Goal: Task Accomplishment & Management: Manage account settings

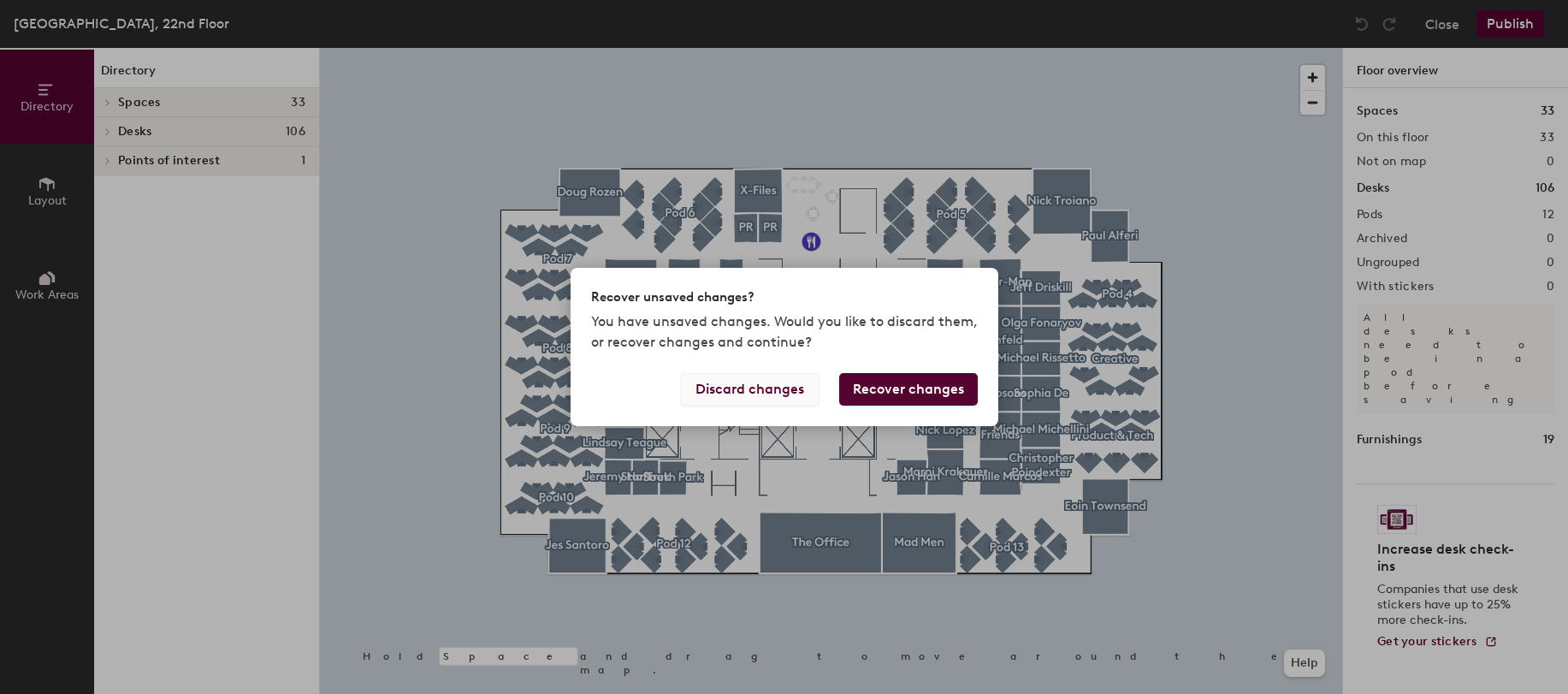
click at [758, 387] on button "Discard changes" at bounding box center [750, 389] width 138 height 33
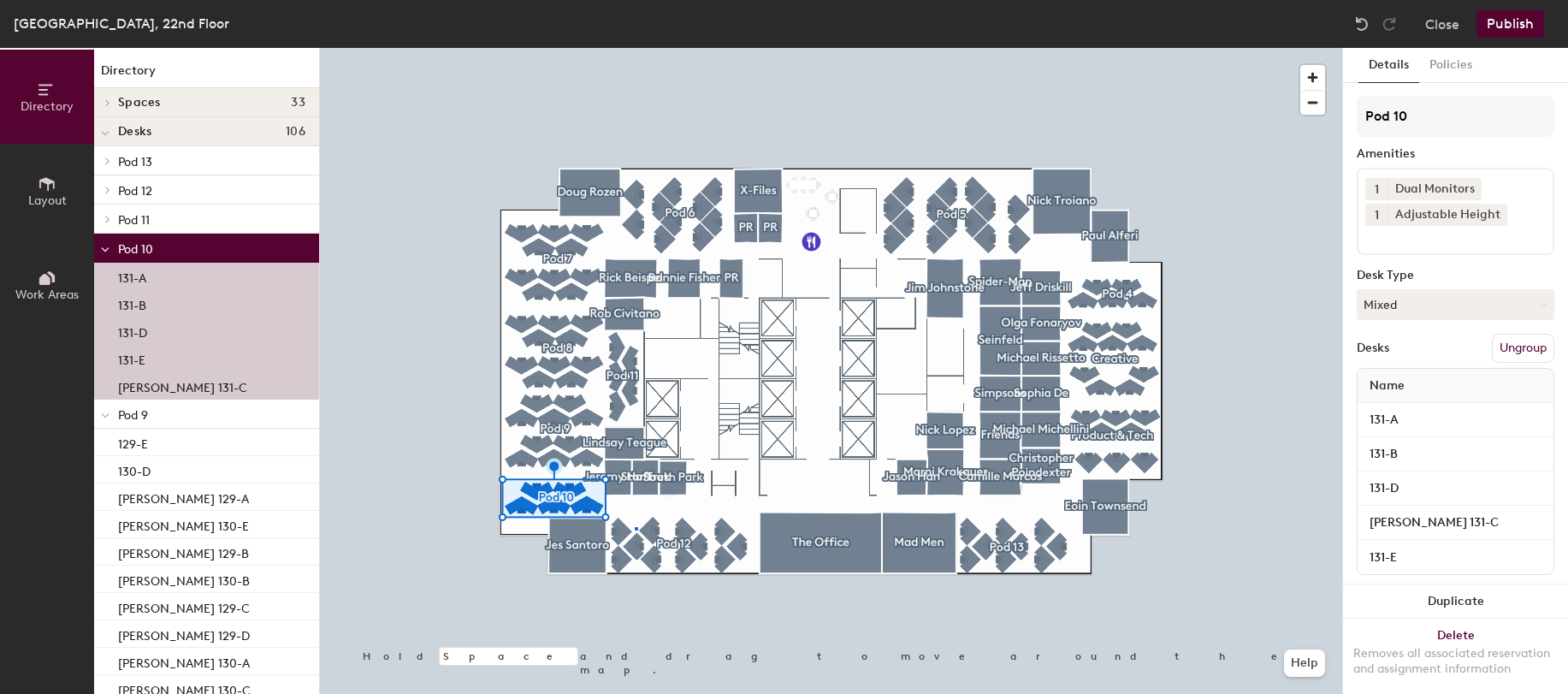
click at [635, 48] on div at bounding box center [831, 48] width 1022 height 0
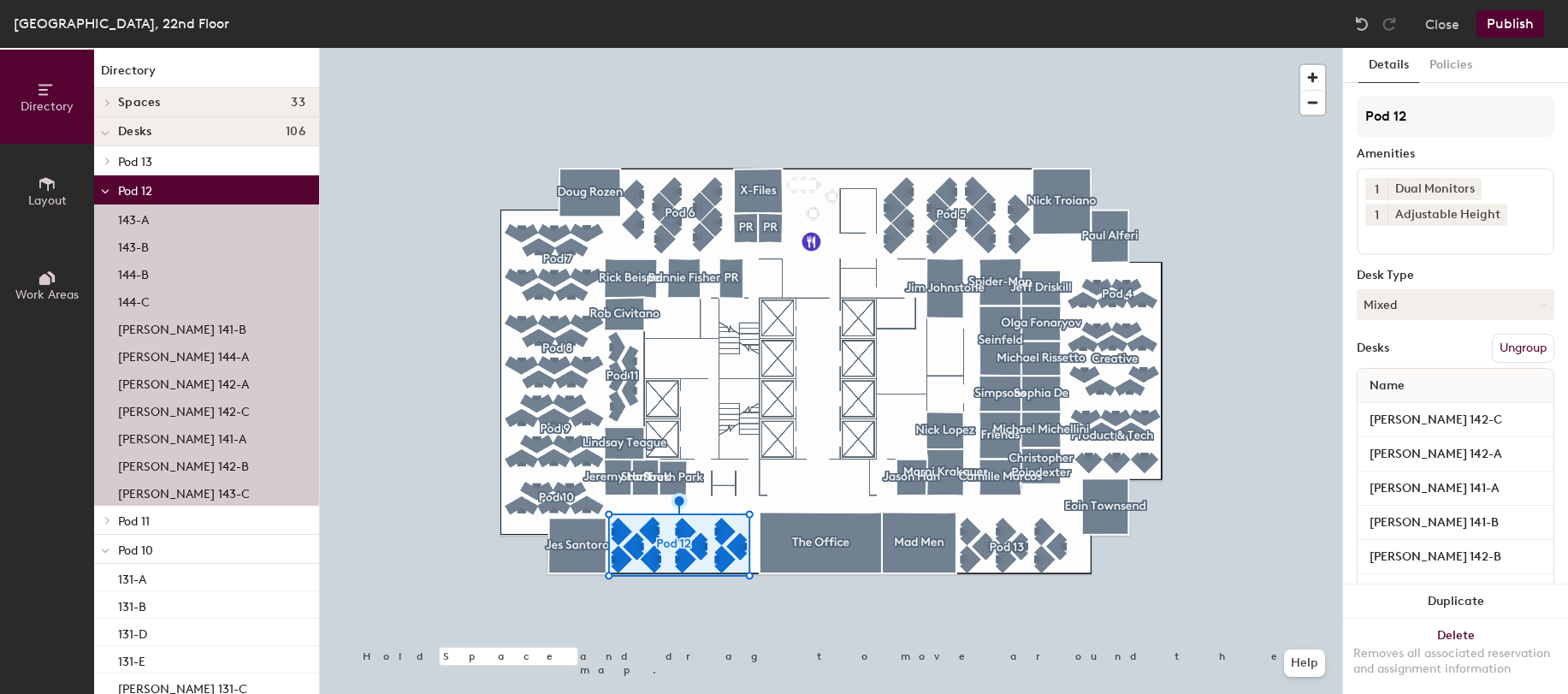
click at [992, 48] on div at bounding box center [831, 48] width 1022 height 0
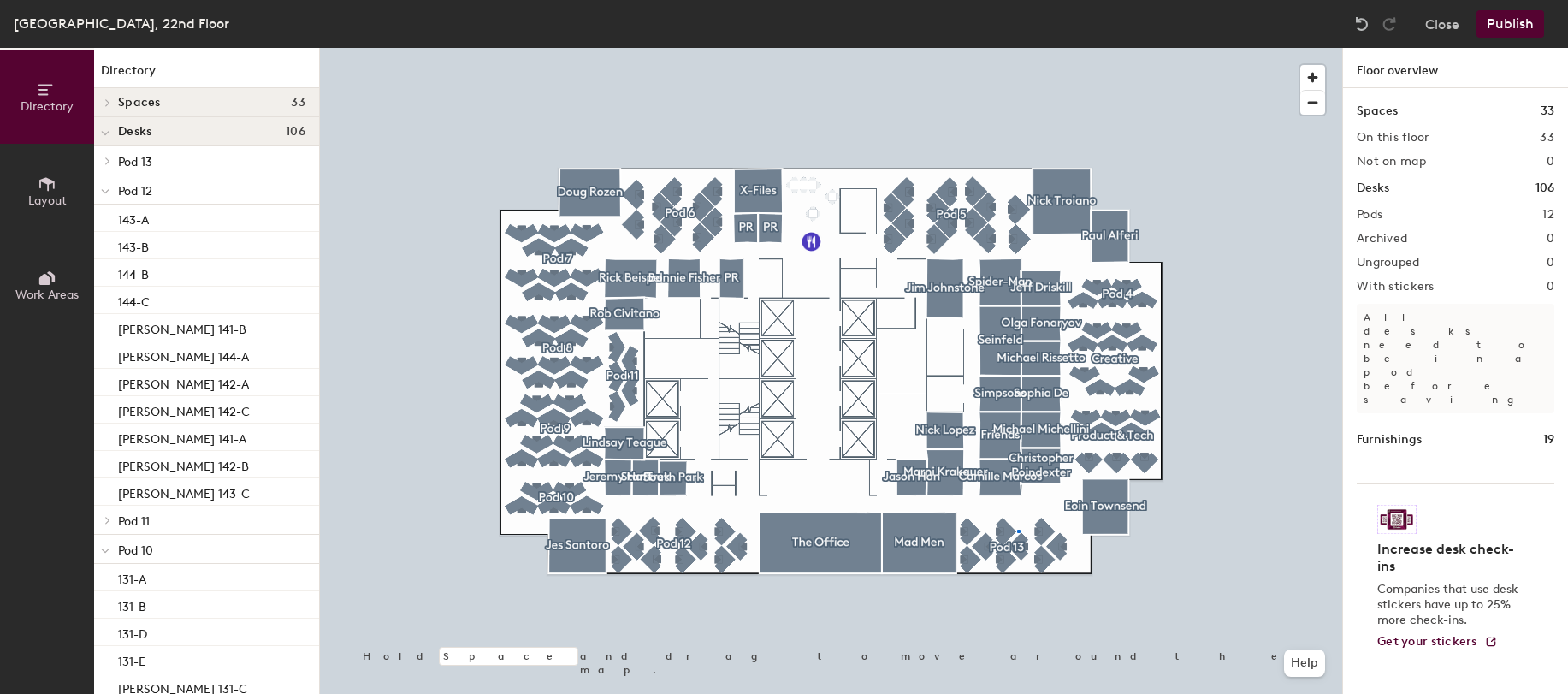
click at [1017, 48] on div at bounding box center [831, 48] width 1022 height 0
click at [1049, 48] on div at bounding box center [831, 48] width 1022 height 0
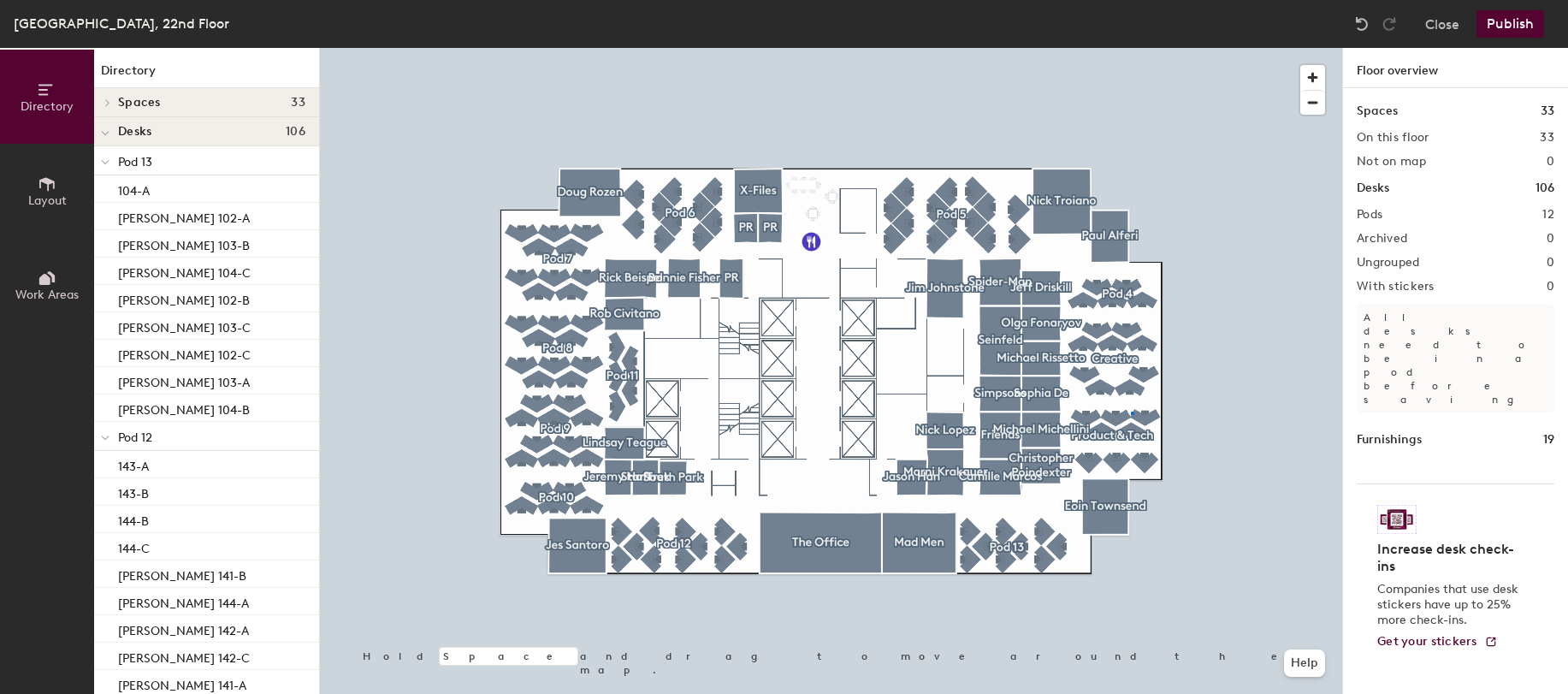
click at [1132, 48] on div at bounding box center [831, 48] width 1022 height 0
click at [1128, 48] on div at bounding box center [831, 48] width 1022 height 0
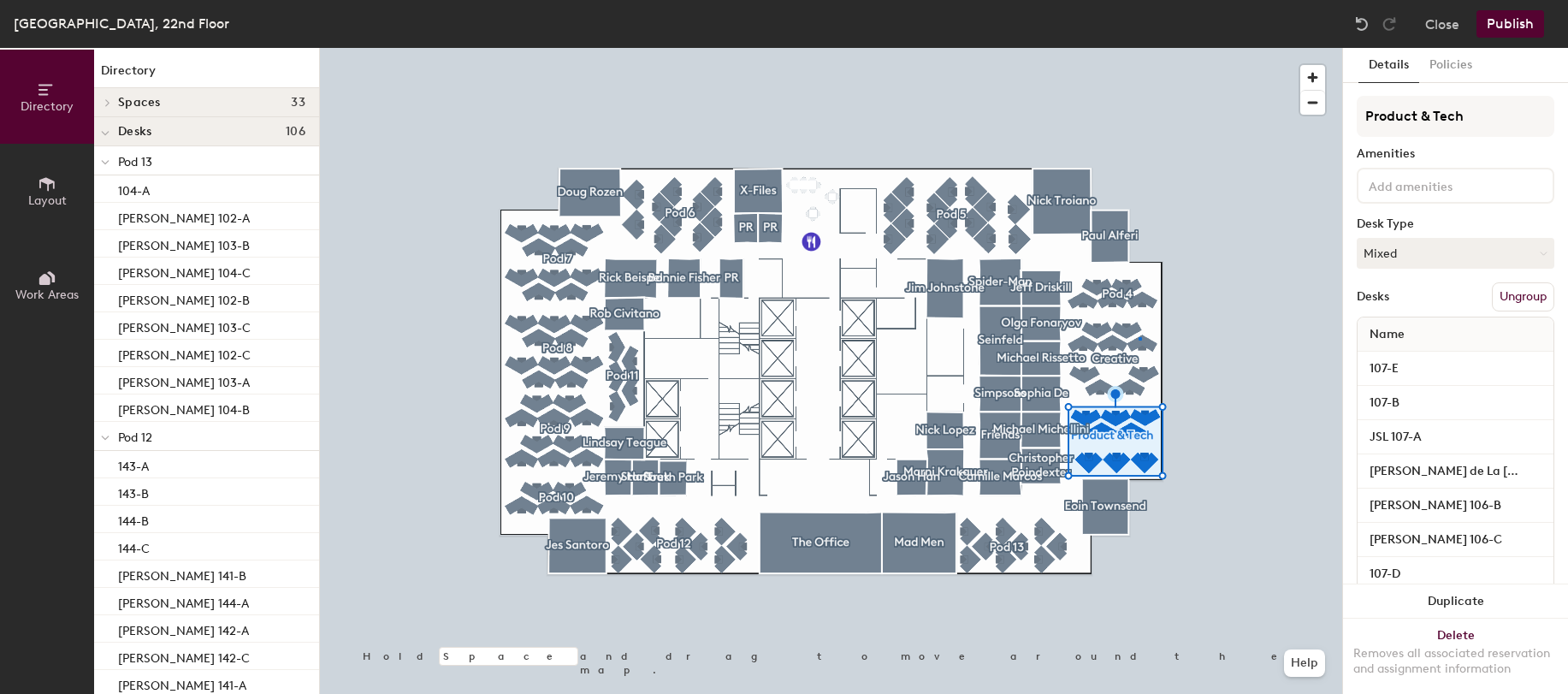
click at [1138, 48] on div at bounding box center [831, 48] width 1022 height 0
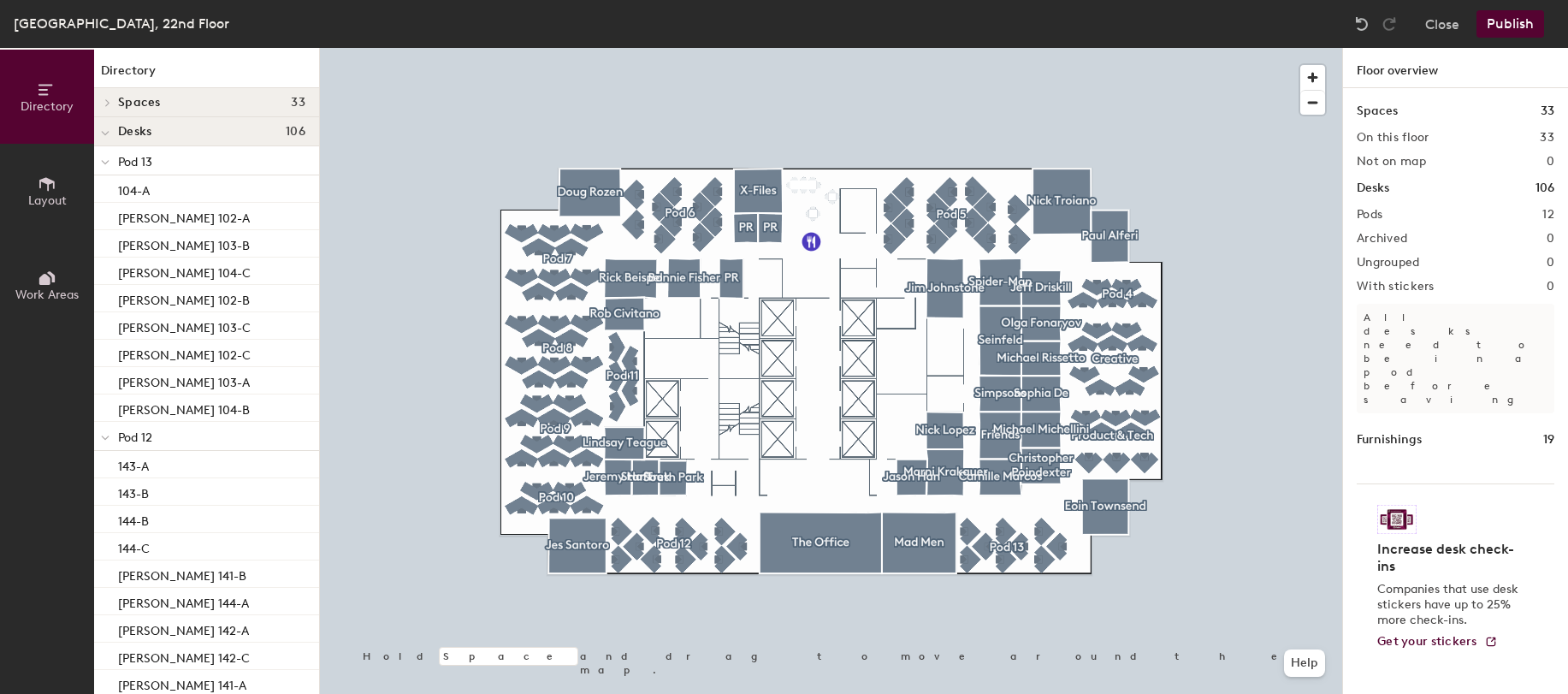
click at [948, 48] on div at bounding box center [831, 48] width 1022 height 0
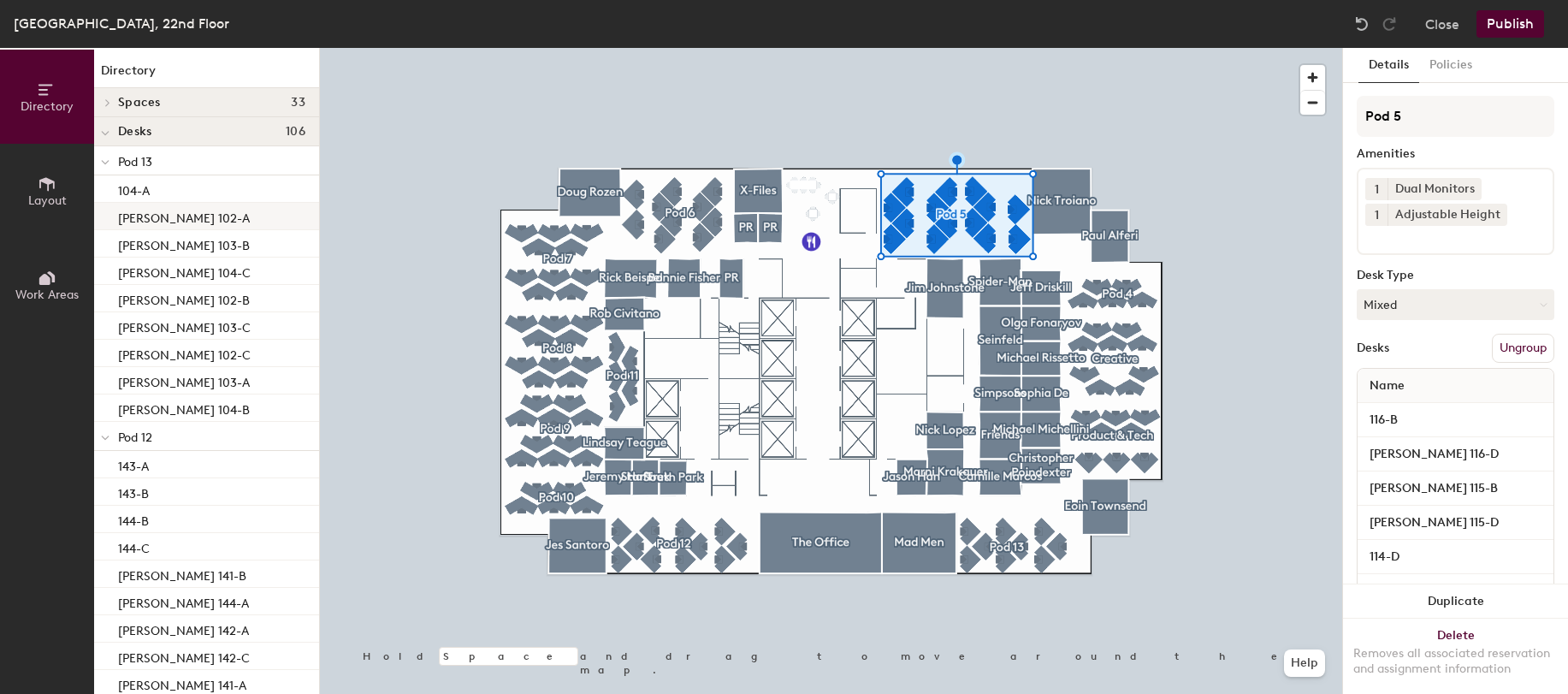
click at [202, 212] on p "[PERSON_NAME] 102-A" at bounding box center [184, 216] width 132 height 20
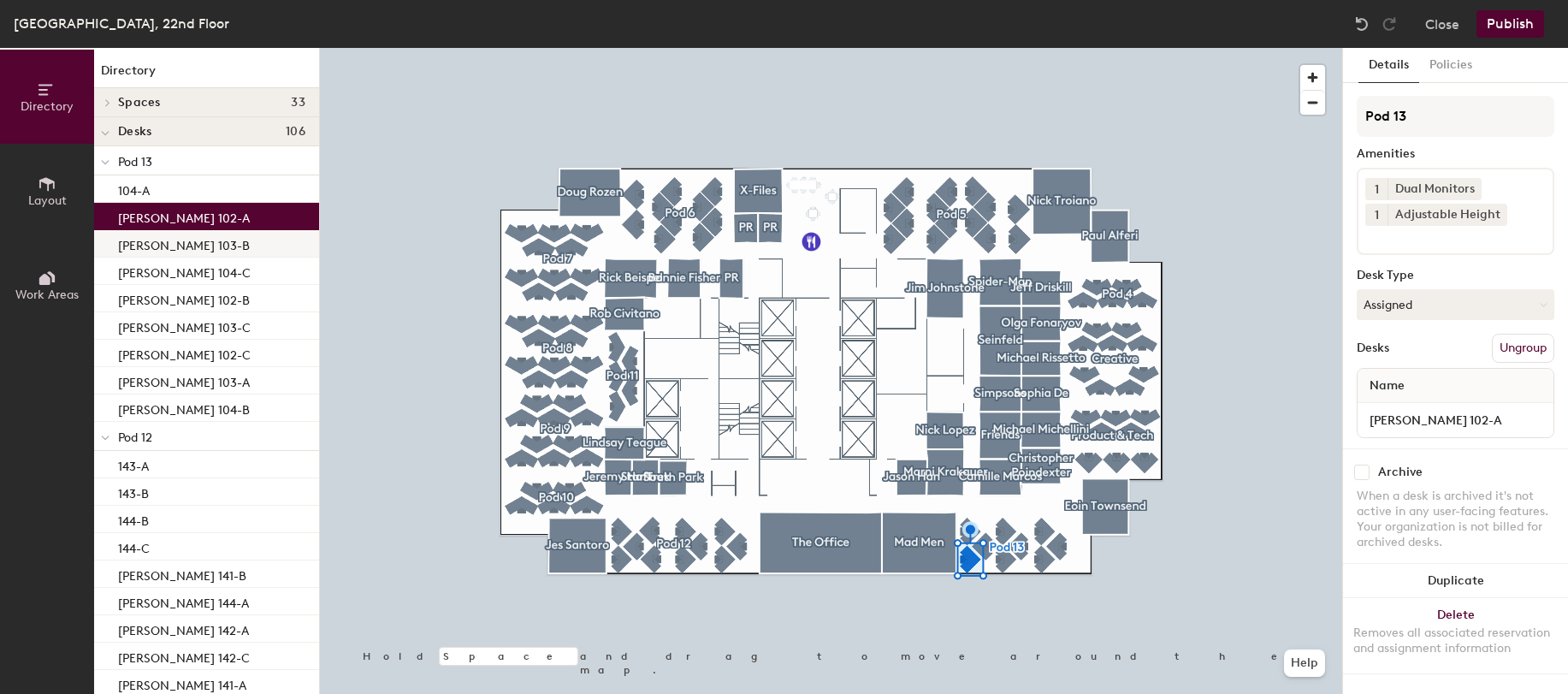
click at [180, 245] on p "[PERSON_NAME] 103-B" at bounding box center [184, 244] width 132 height 20
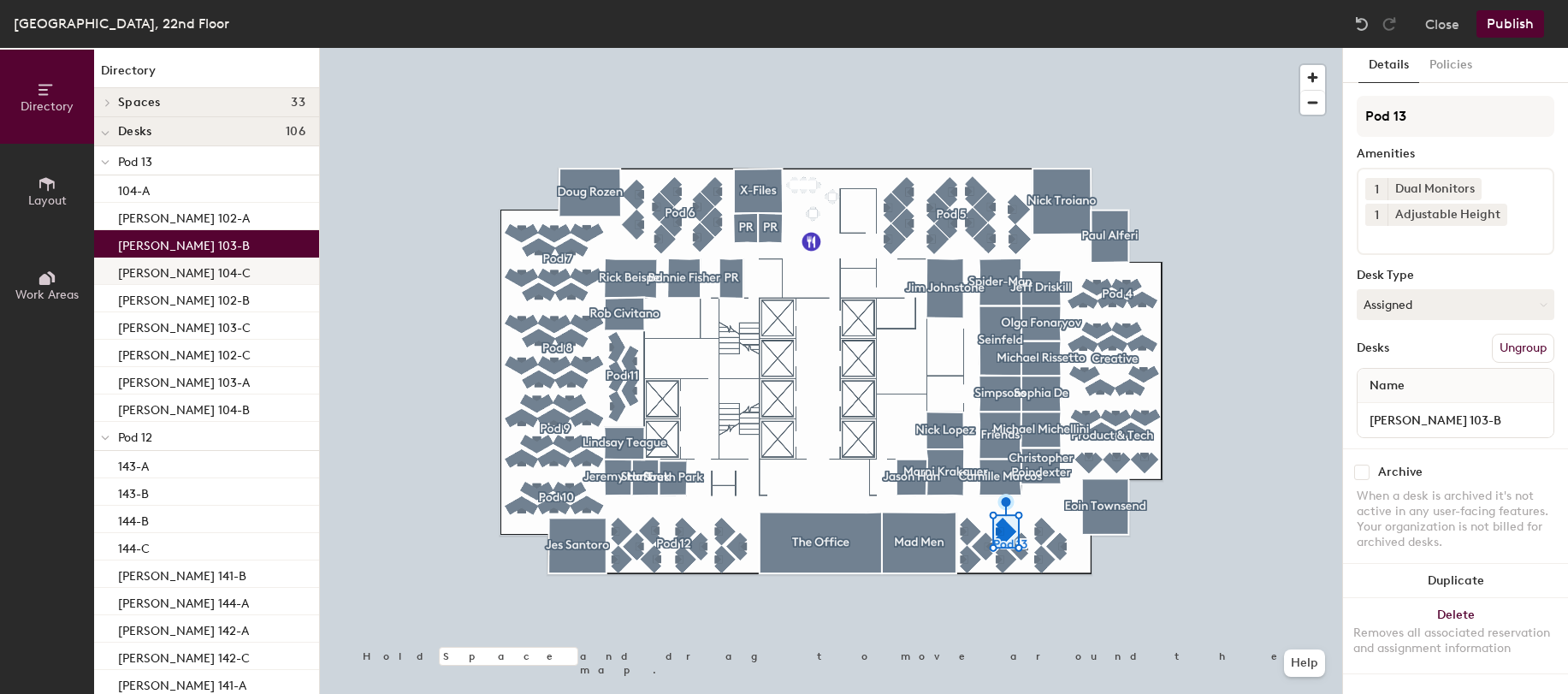
click at [174, 261] on p "[PERSON_NAME] 104-C" at bounding box center [184, 270] width 132 height 20
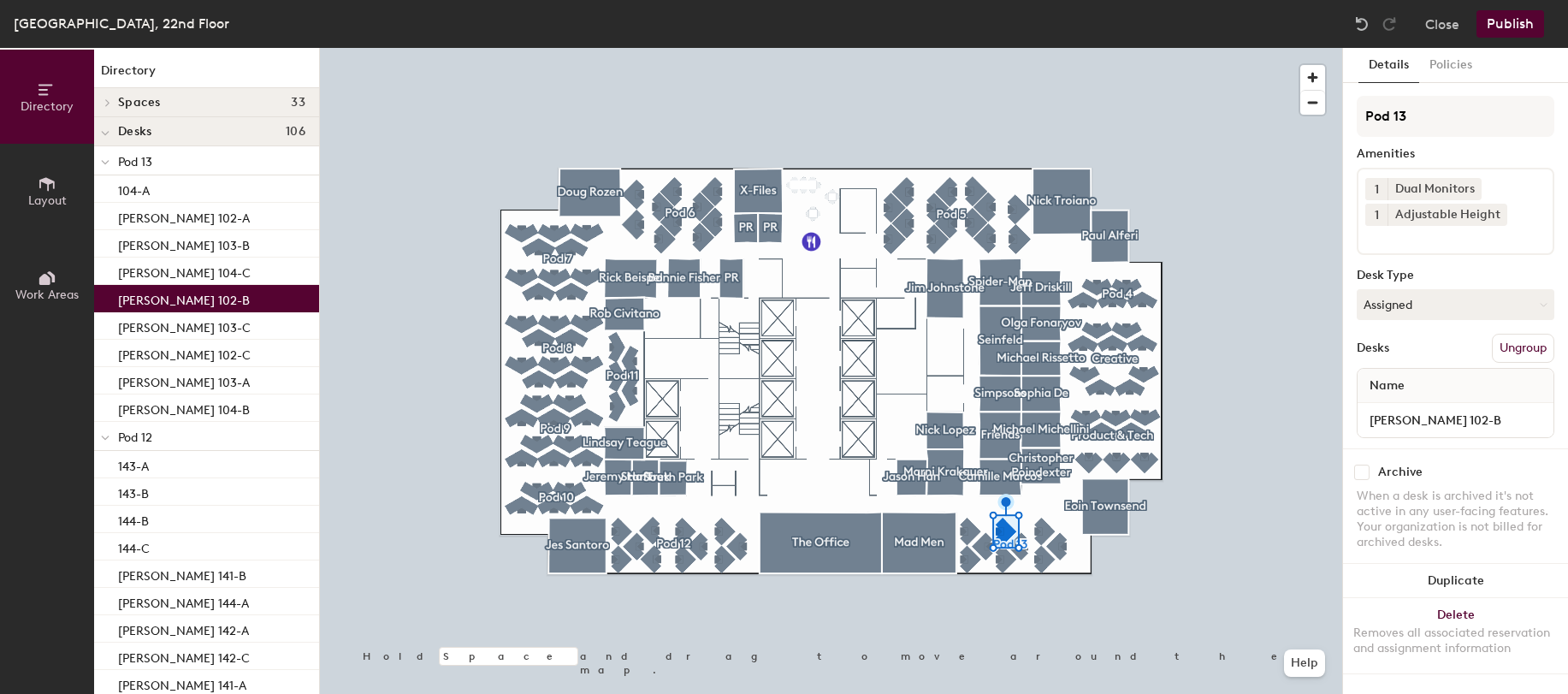
click at [180, 296] on p "[PERSON_NAME] 102-B" at bounding box center [184, 298] width 132 height 20
click at [178, 328] on p "[PERSON_NAME] 103-C" at bounding box center [184, 326] width 132 height 20
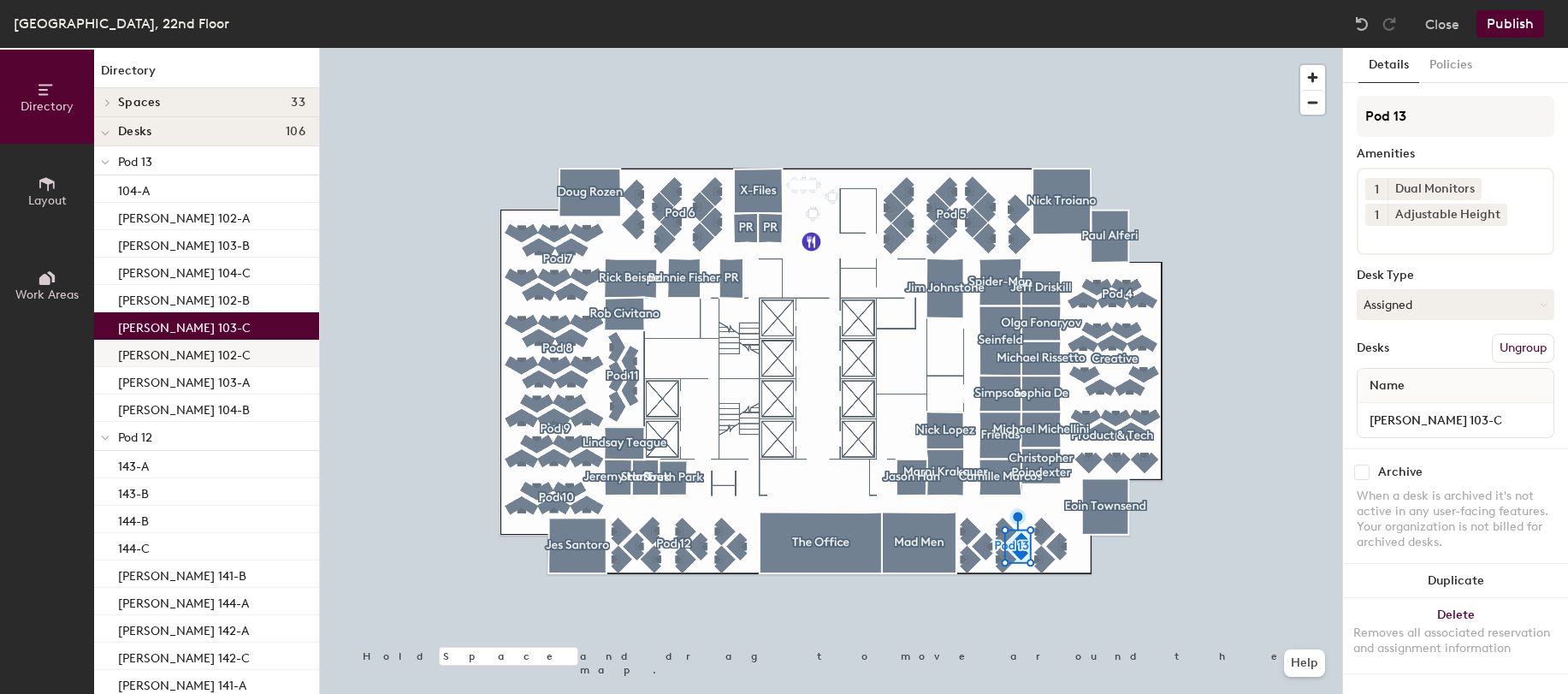
click at [172, 344] on p "[PERSON_NAME] 102-C" at bounding box center [184, 353] width 132 height 20
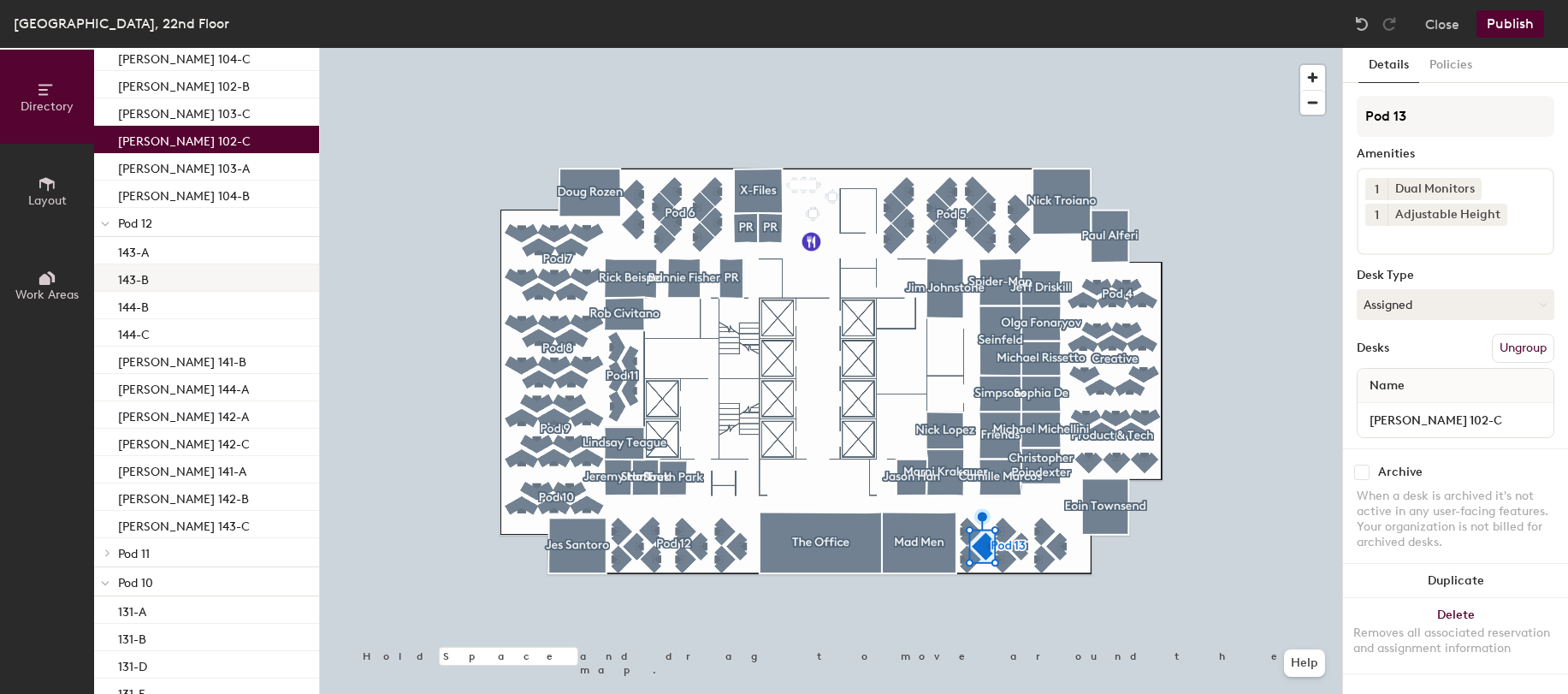
scroll to position [239, 0]
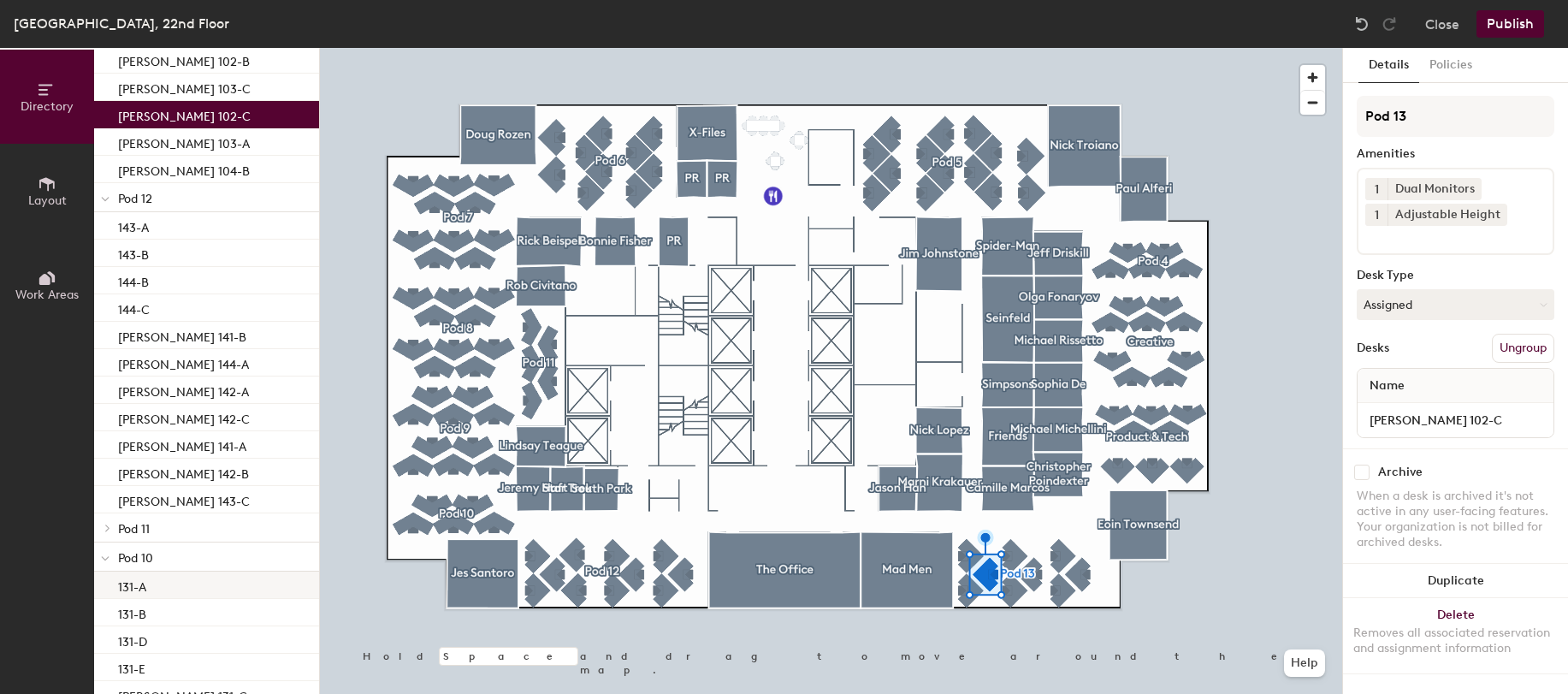
click at [1026, 48] on div at bounding box center [831, 48] width 1022 height 0
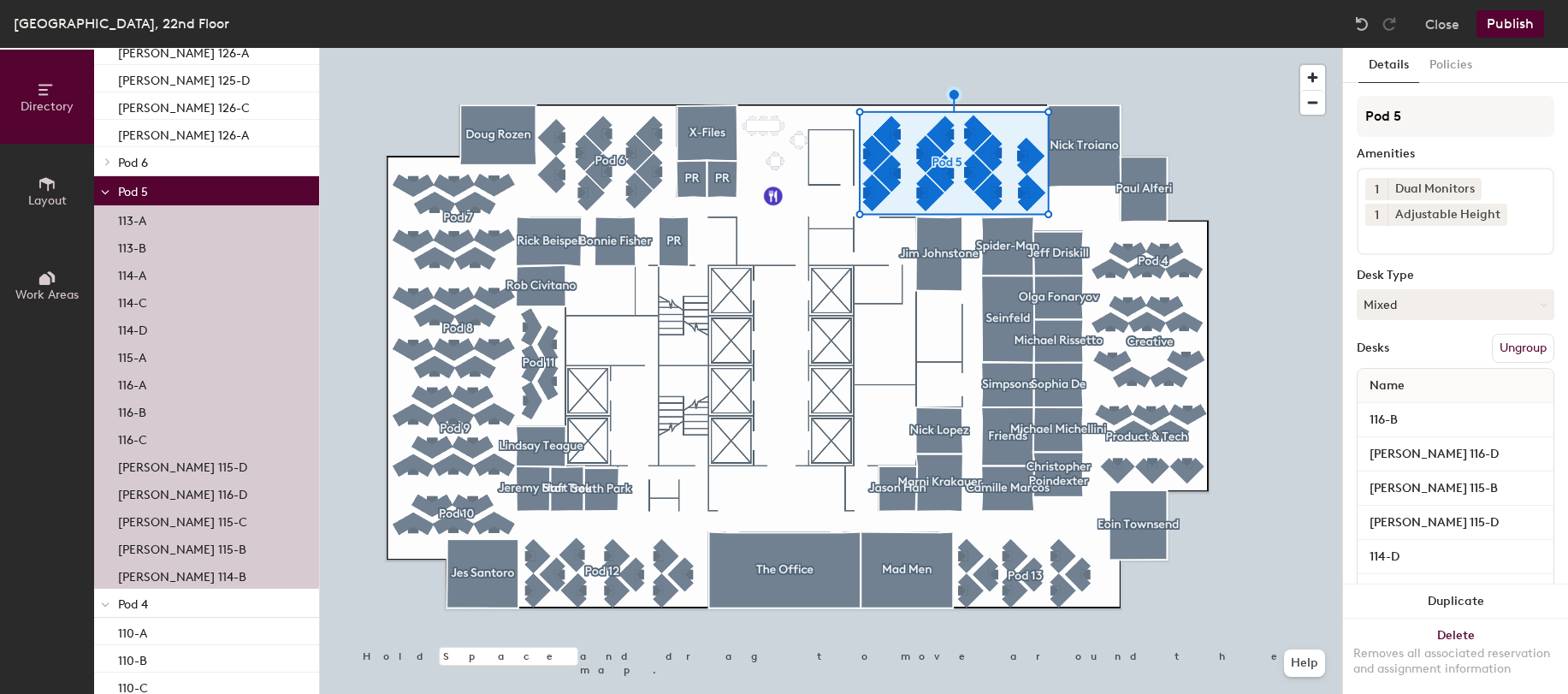
scroll to position [1715, 0]
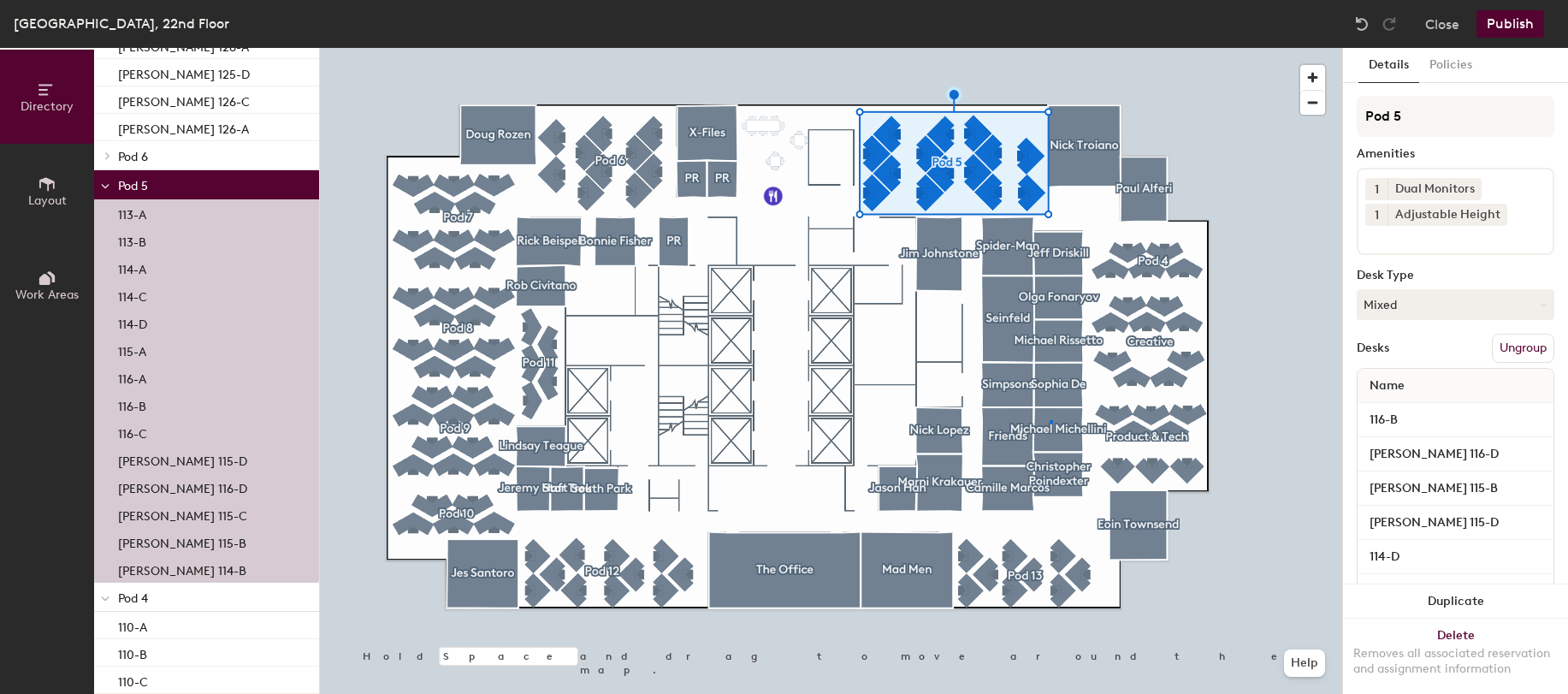
click at [1050, 48] on div at bounding box center [831, 48] width 1022 height 0
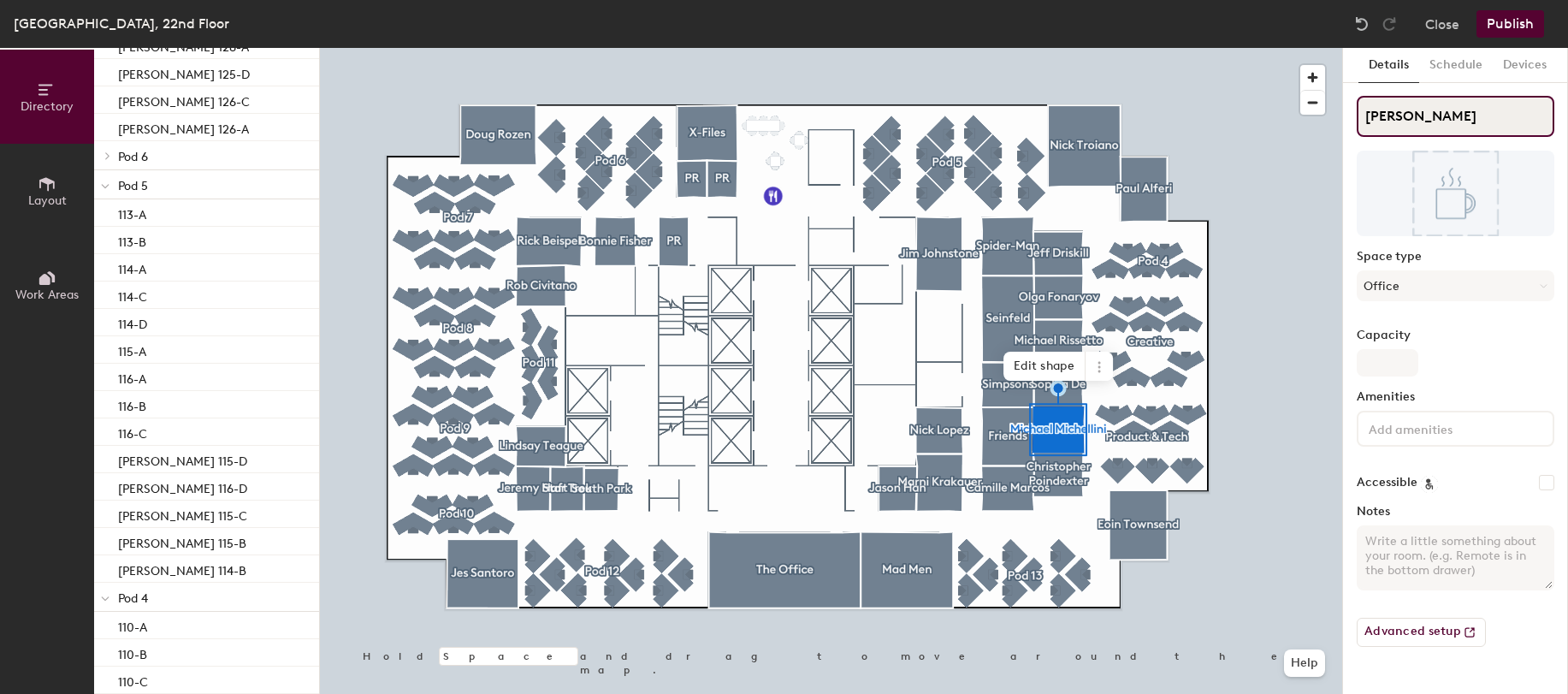
click at [1464, 120] on input "[PERSON_NAME]" at bounding box center [1456, 115] width 198 height 41
type input "[PERSON_NAME]"
click at [1464, 255] on label "Space type" at bounding box center [1456, 257] width 198 height 14
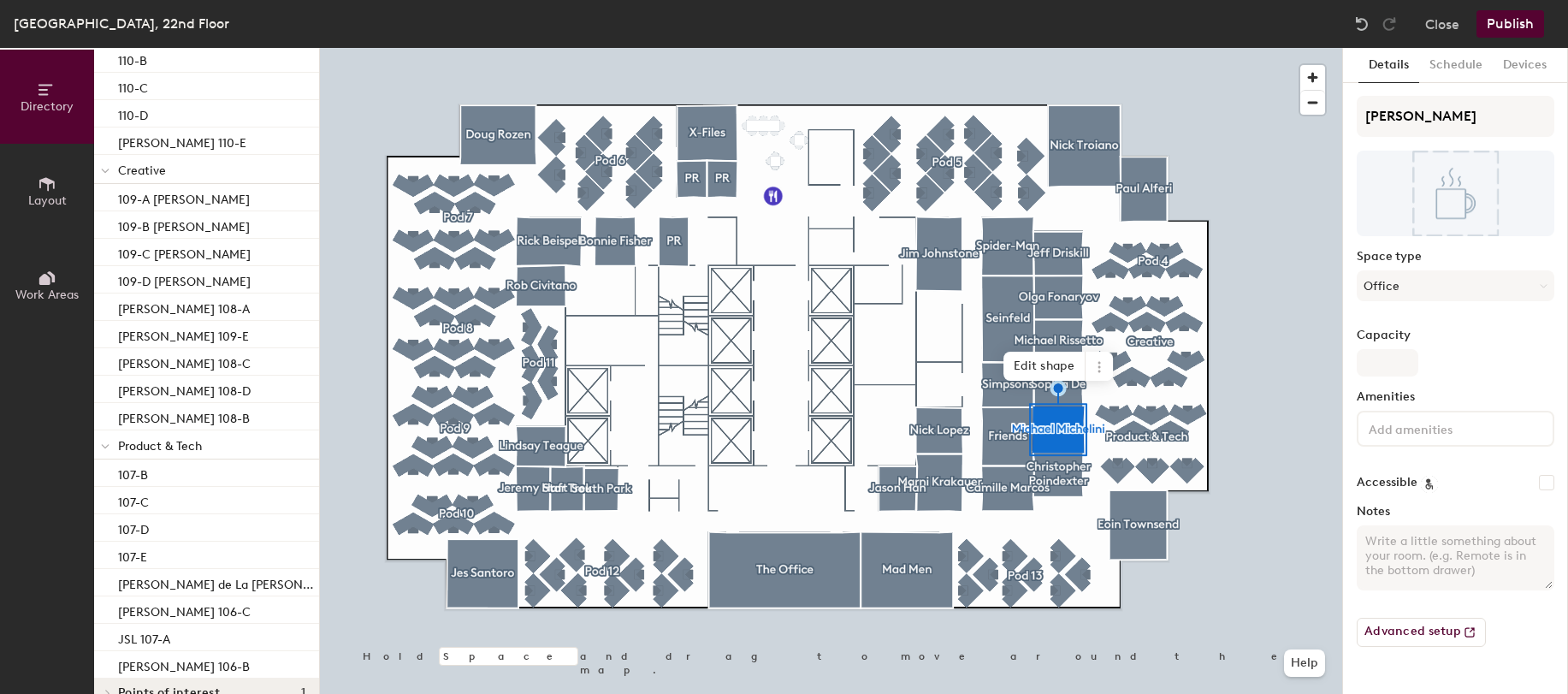
scroll to position [3232, 0]
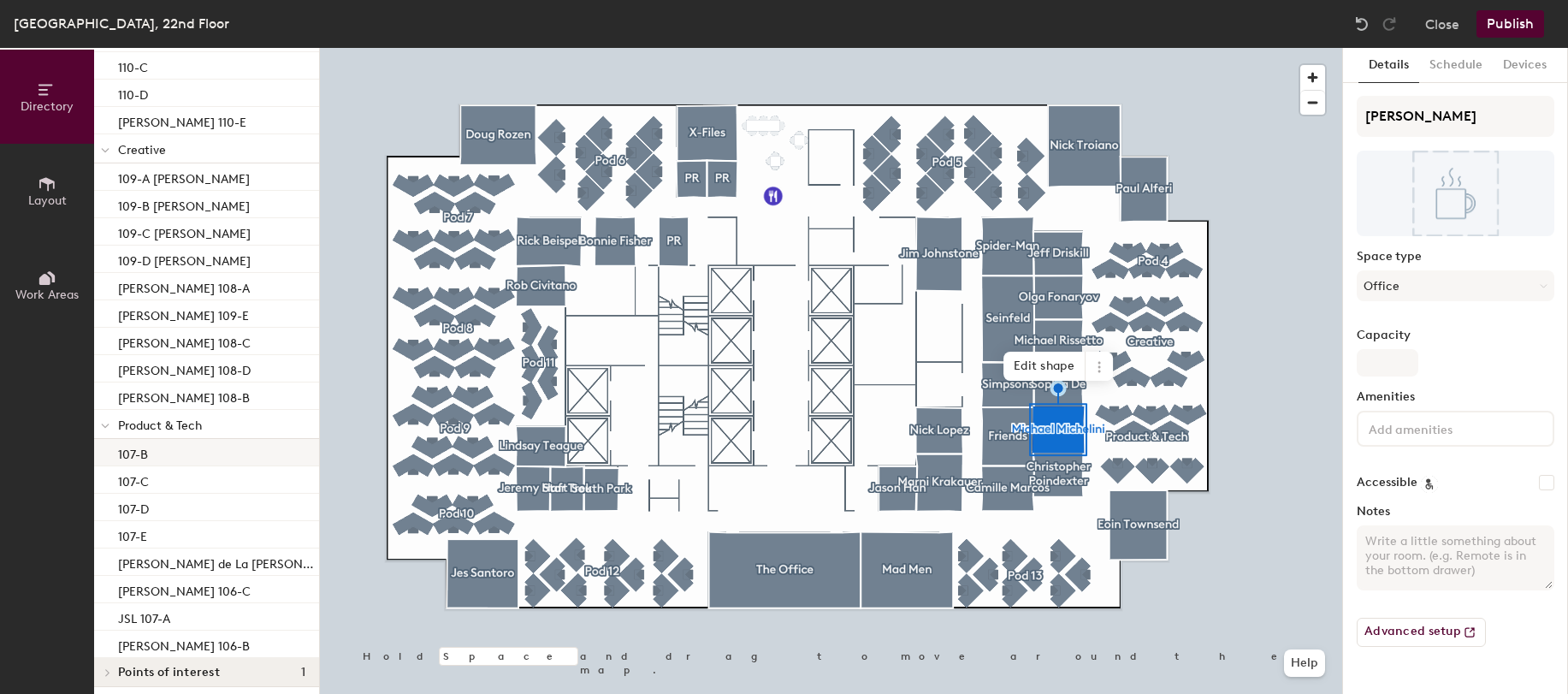
click at [1267, 48] on div at bounding box center [831, 48] width 1022 height 0
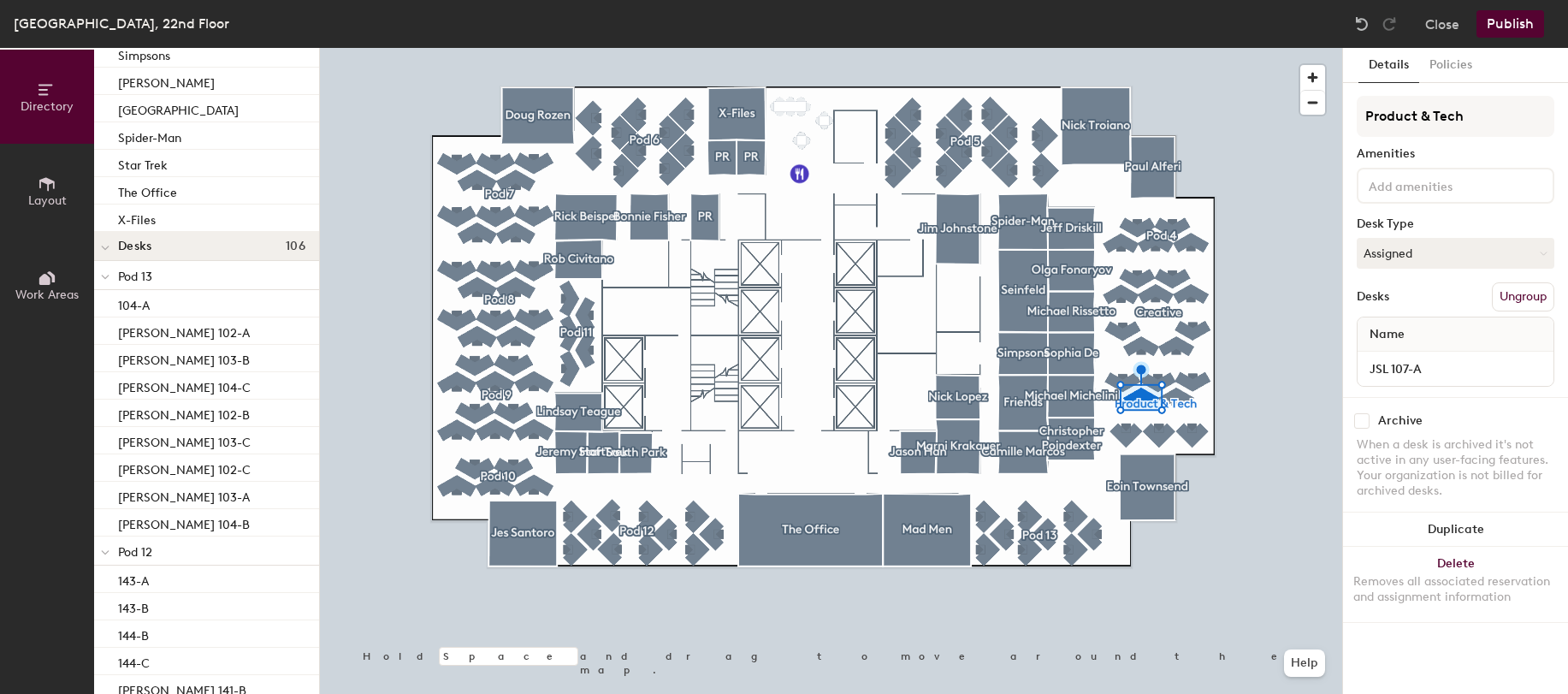
scroll to position [781, 0]
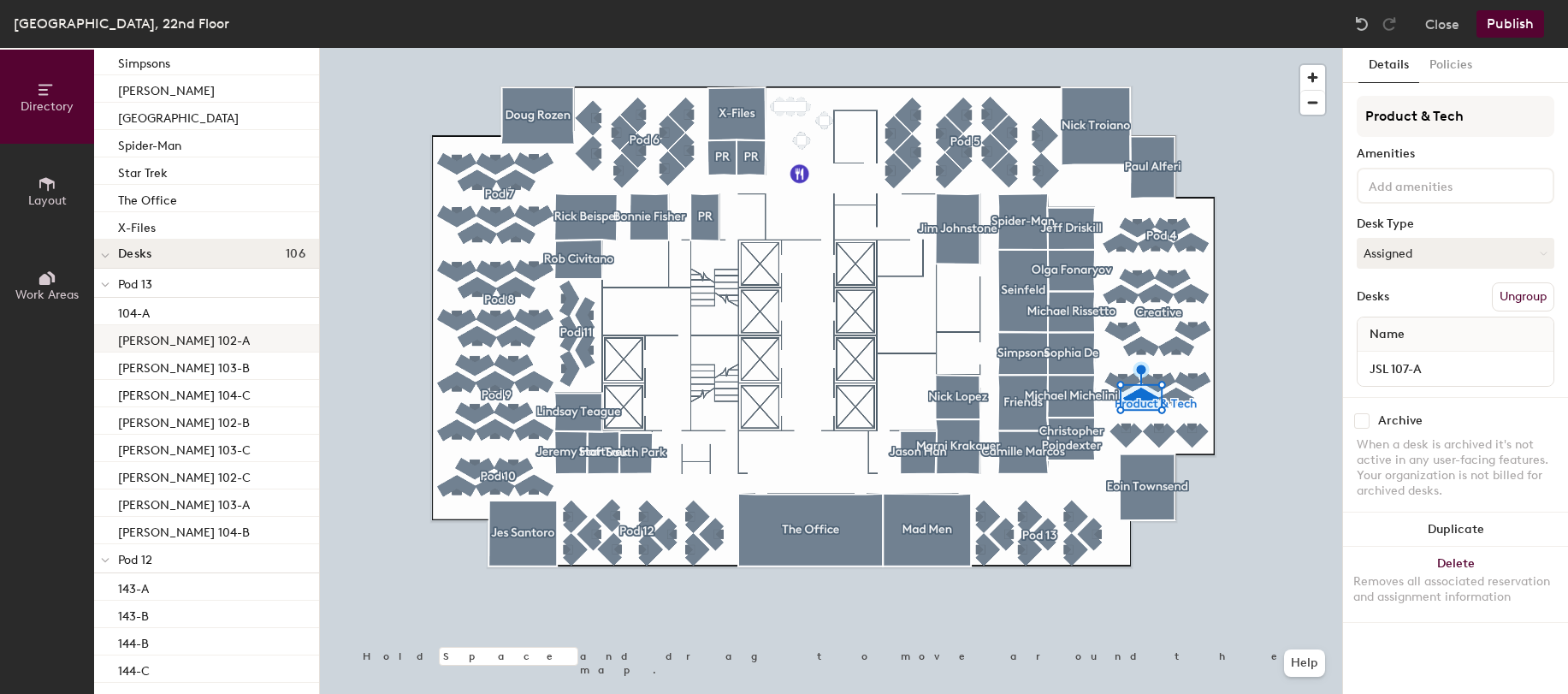
click at [261, 331] on div "[PERSON_NAME] 102-A" at bounding box center [207, 339] width 225 height 28
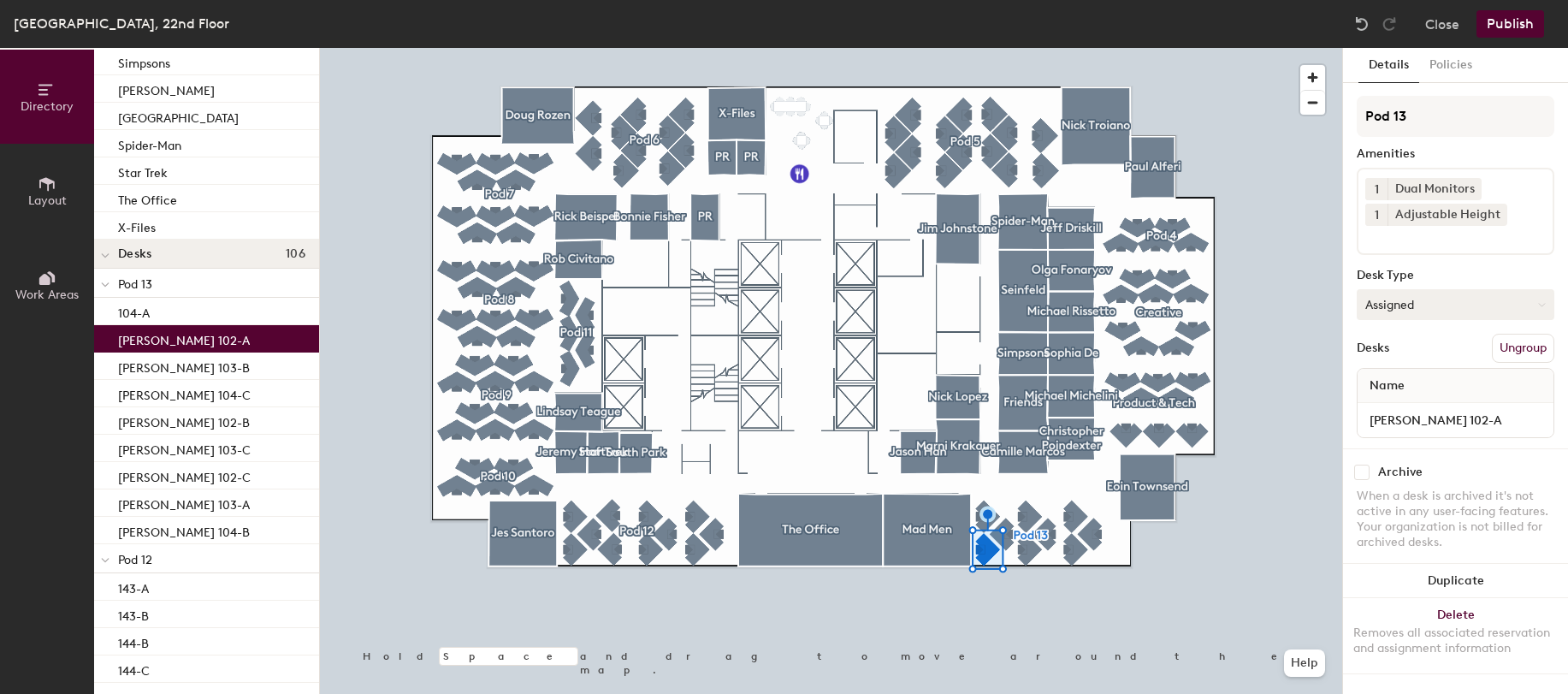
click at [1429, 308] on button "Assigned" at bounding box center [1456, 304] width 198 height 31
click at [1463, 297] on button "Assigned" at bounding box center [1456, 304] width 198 height 31
click at [1413, 341] on div "Desks Ungroup" at bounding box center [1456, 348] width 198 height 29
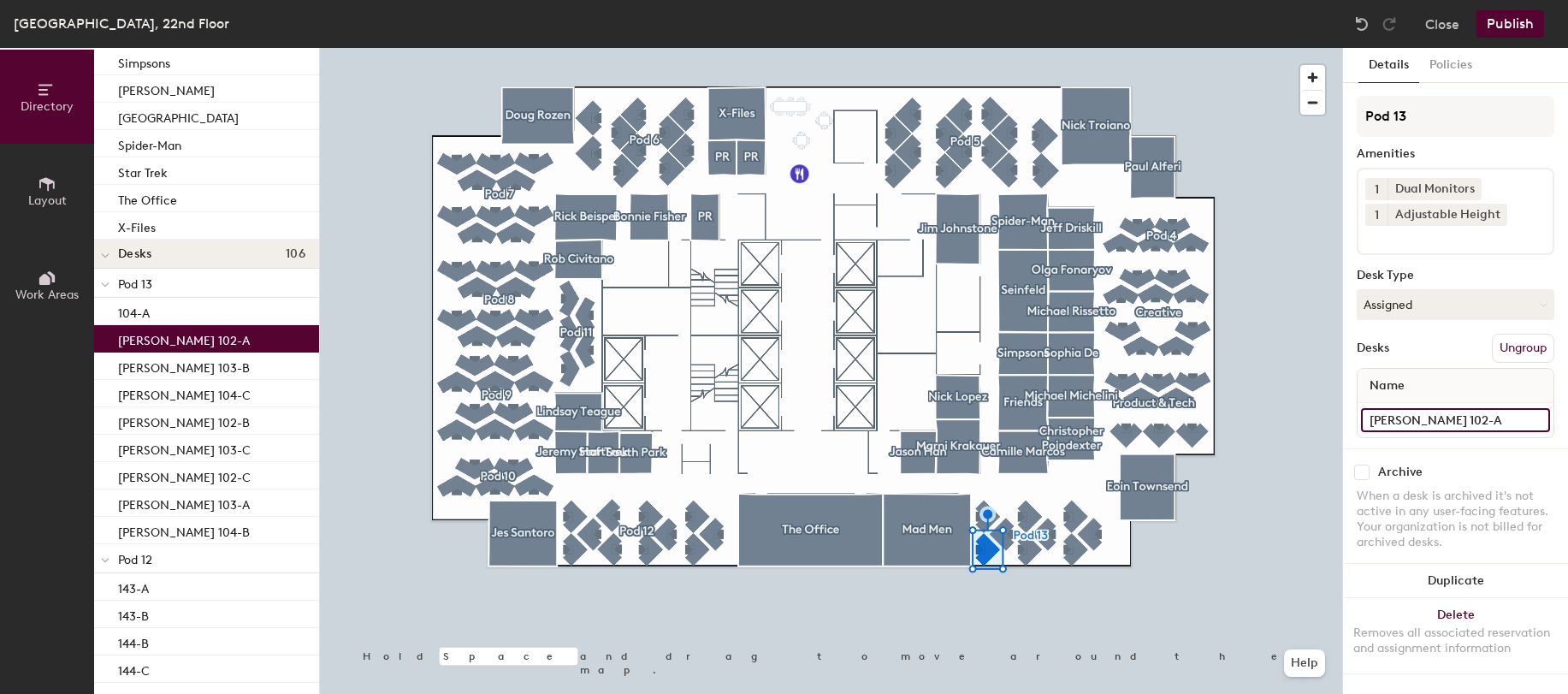
click at [1532, 421] on input "[PERSON_NAME] 102-A" at bounding box center [1456, 420] width 189 height 24
click at [1538, 421] on input "[PERSON_NAME] 102-A" at bounding box center [1456, 420] width 189 height 24
click at [1521, 460] on div "Archive When a desk is archived it's not active in any user-facing features. Yo…" at bounding box center [1456, 509] width 225 height 122
click at [1433, 242] on input at bounding box center [1442, 236] width 154 height 21
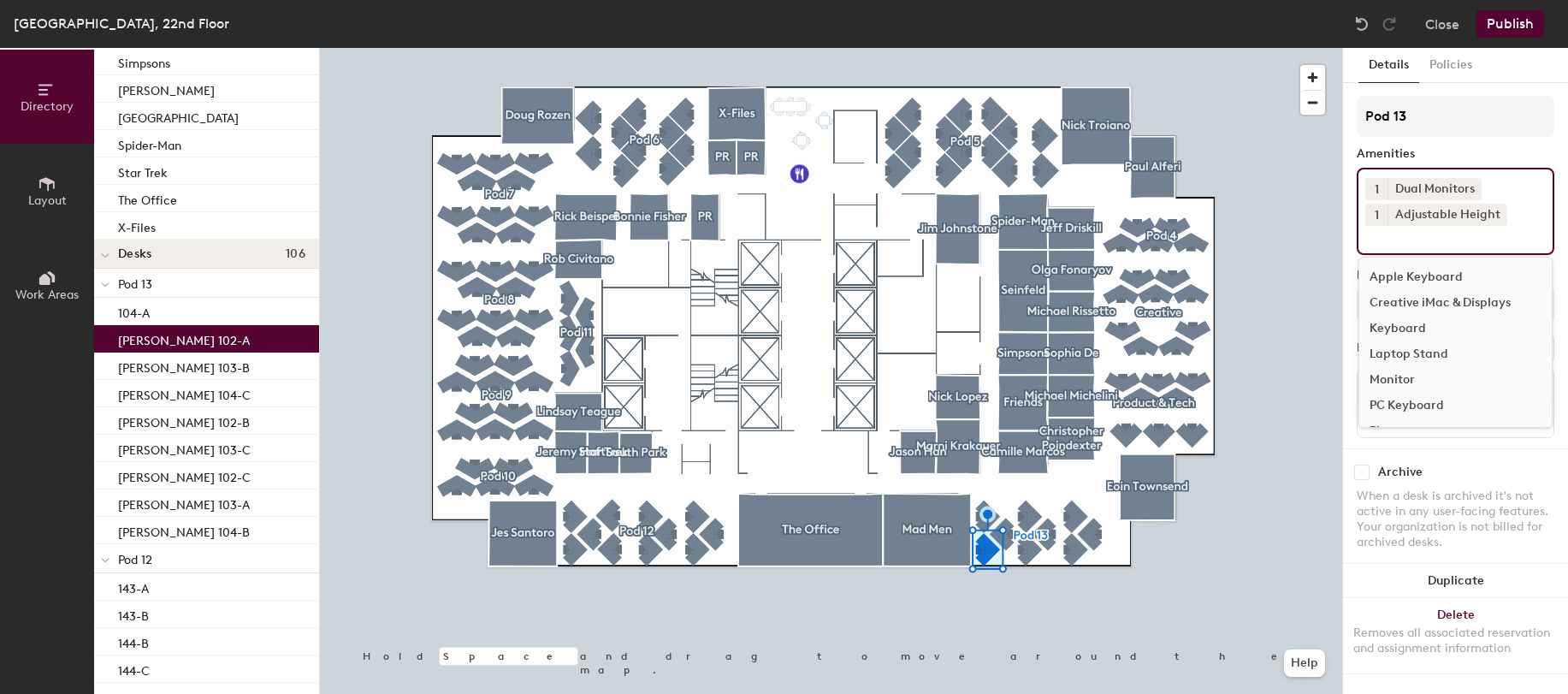
click at [1457, 240] on input at bounding box center [1442, 236] width 154 height 21
click at [1367, 566] on button "Duplicate" at bounding box center [1456, 581] width 225 height 34
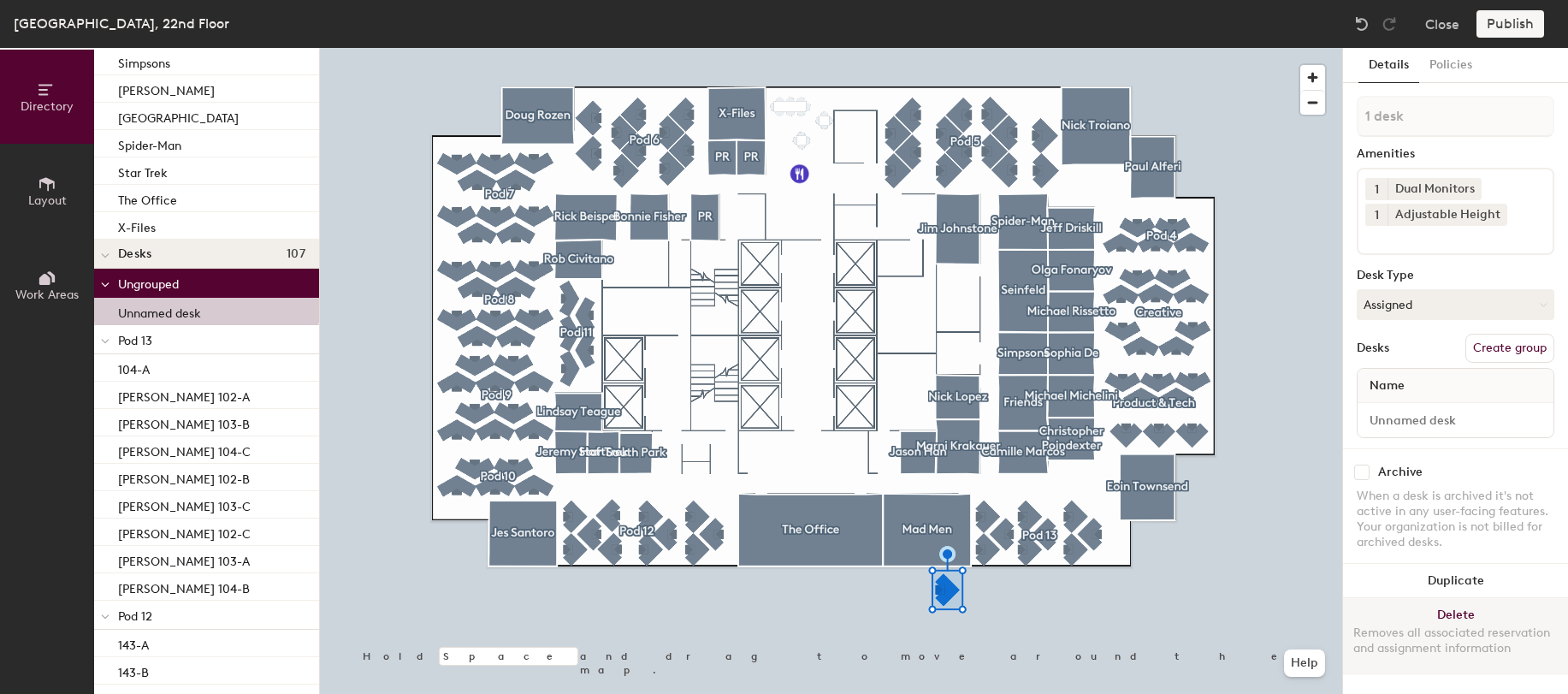
click at [1466, 610] on button "Delete Removes all associated reservation and assignment information" at bounding box center [1456, 636] width 225 height 76
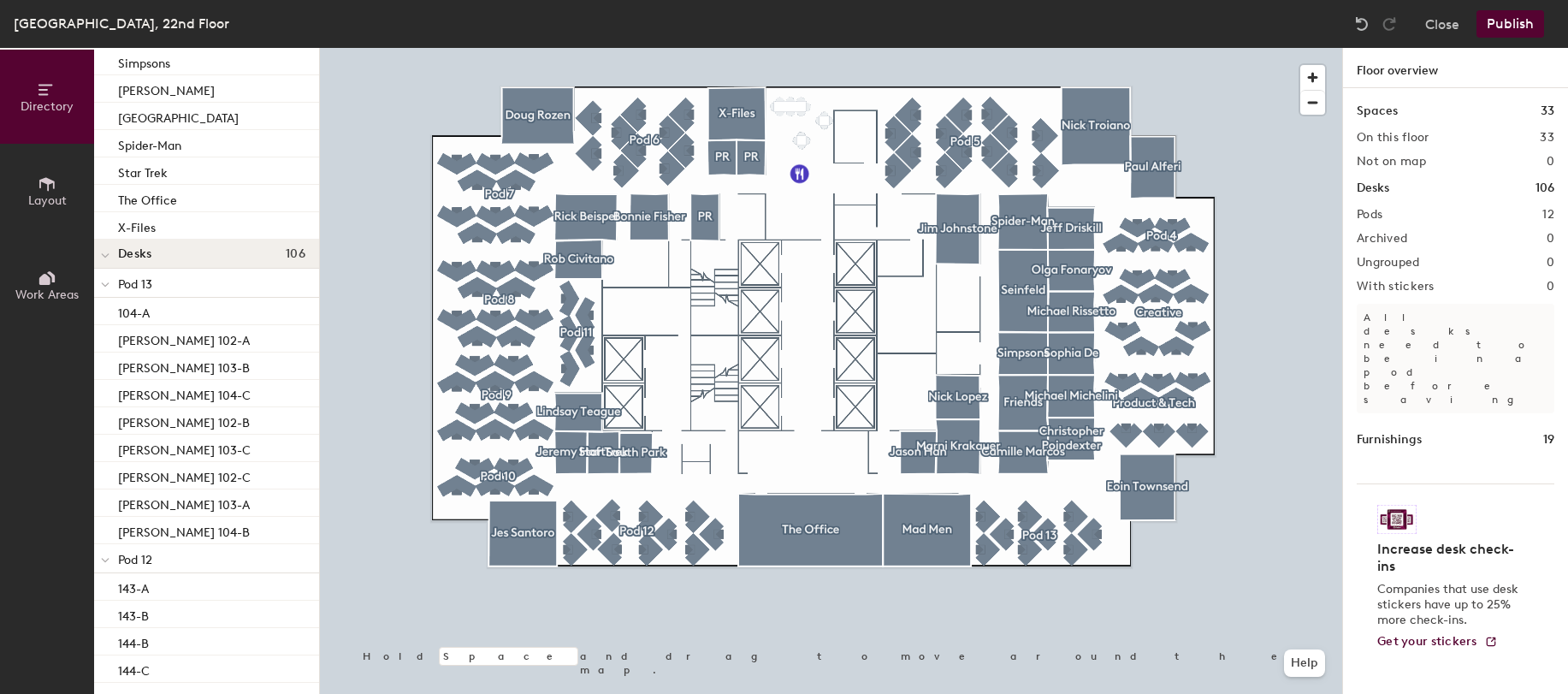
click at [107, 260] on span at bounding box center [105, 256] width 9 height 15
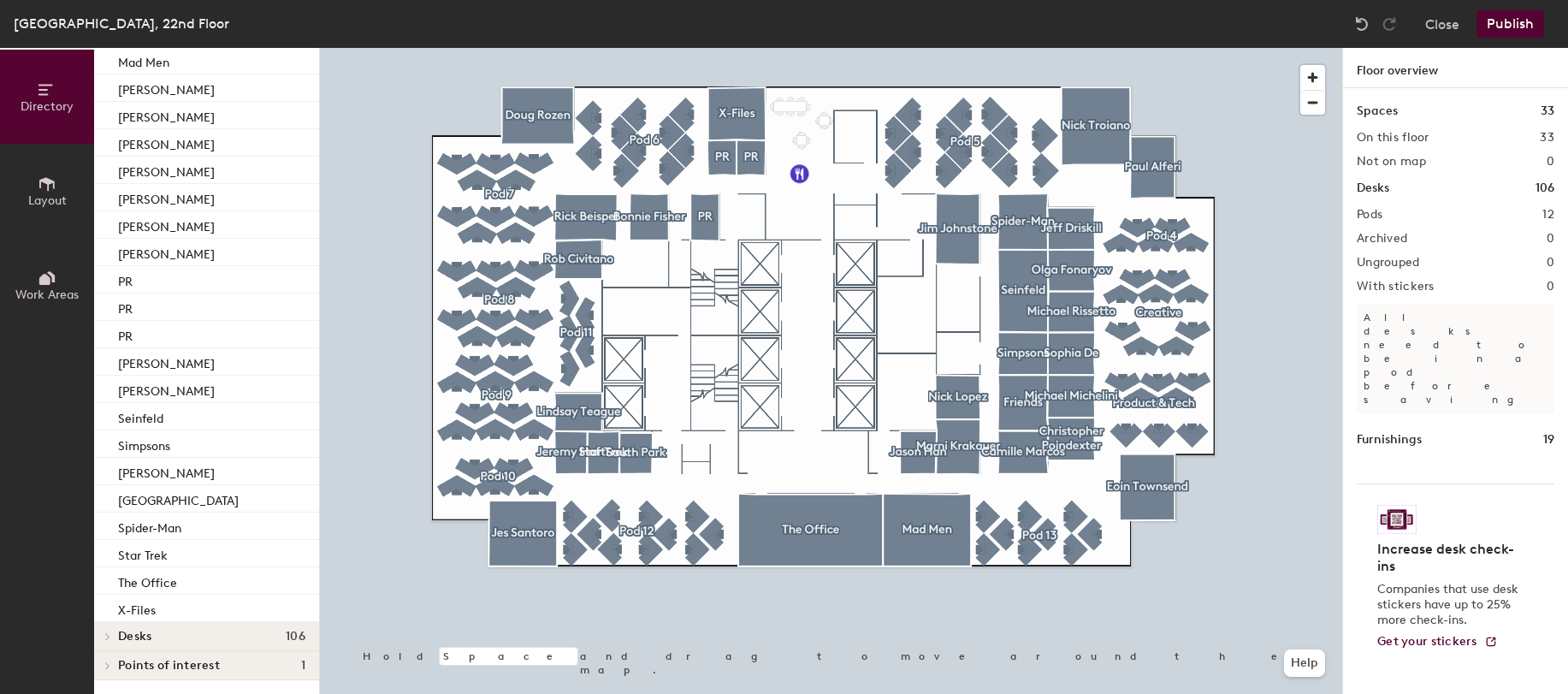
scroll to position [399, 0]
click at [106, 638] on icon at bounding box center [107, 636] width 3 height 7
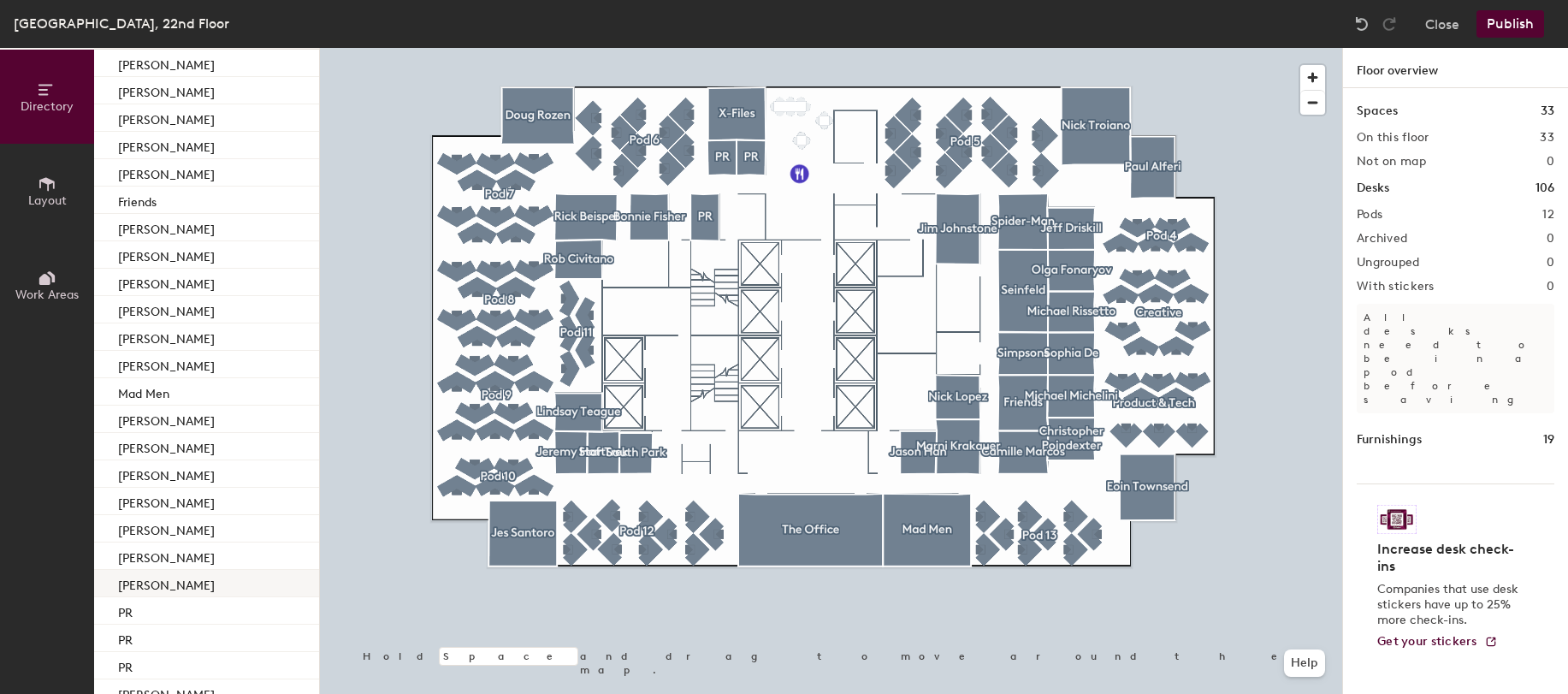
scroll to position [0, 0]
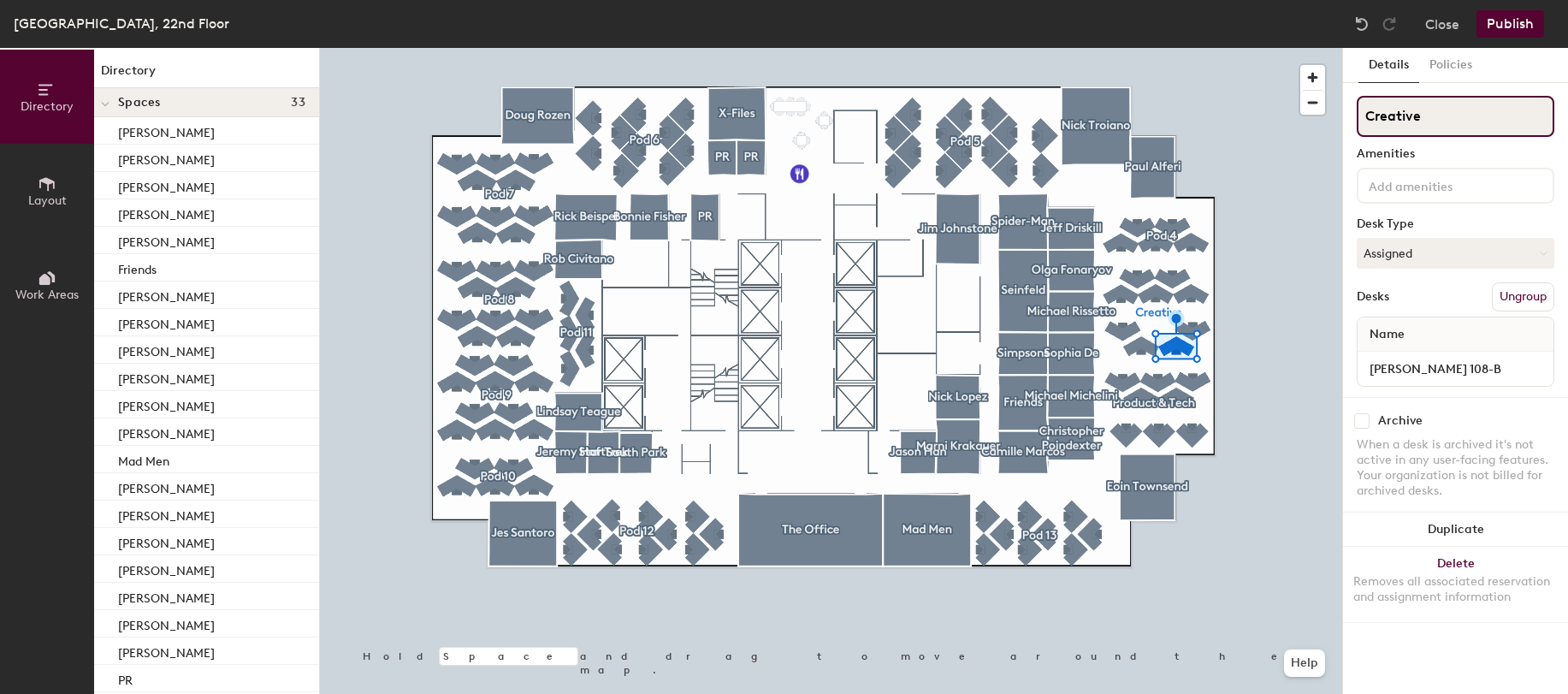
click at [1435, 113] on input "Creative" at bounding box center [1456, 115] width 198 height 41
type input "Creative1"
click at [1271, 48] on div at bounding box center [831, 48] width 1022 height 0
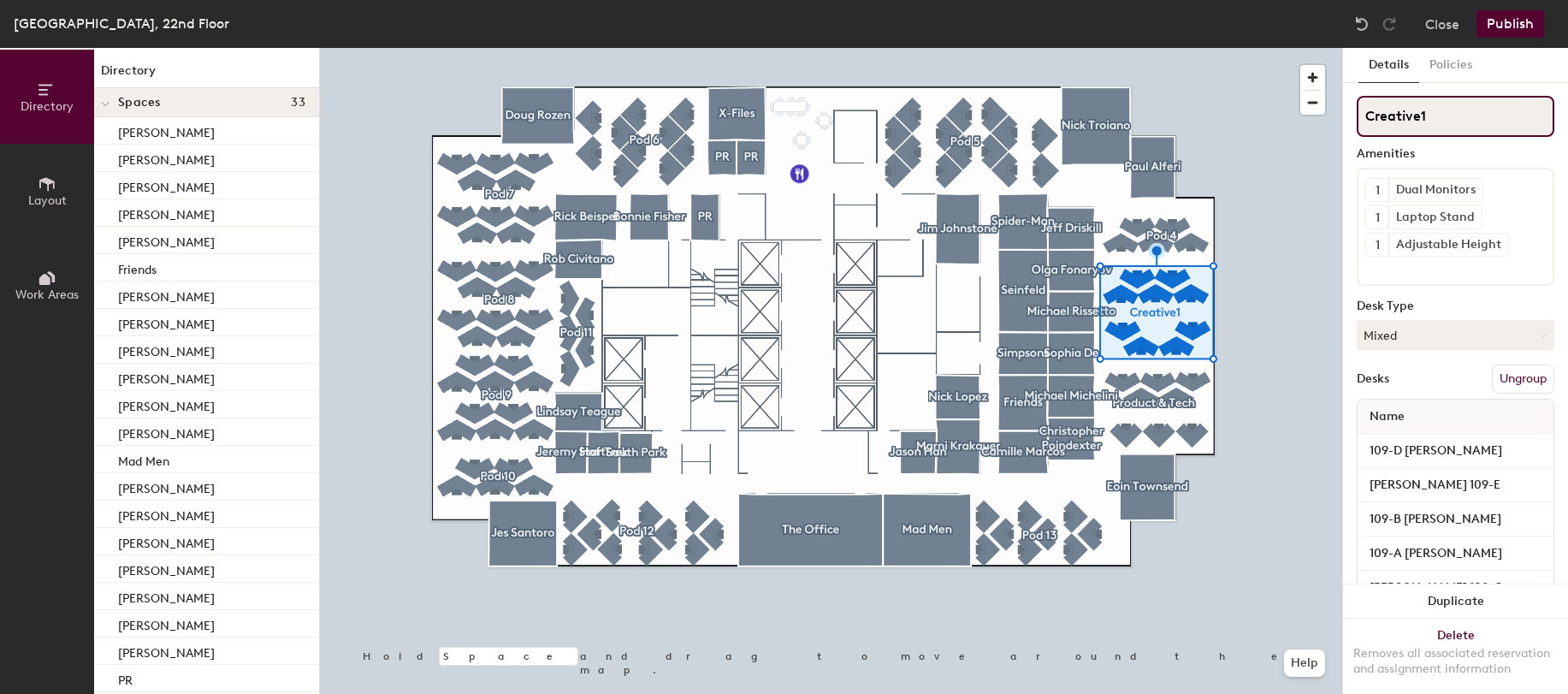
click at [1456, 107] on input "Creative1" at bounding box center [1456, 115] width 198 height 41
click at [1446, 128] on input "Creative1" at bounding box center [1456, 115] width 198 height 41
type input "Creative"
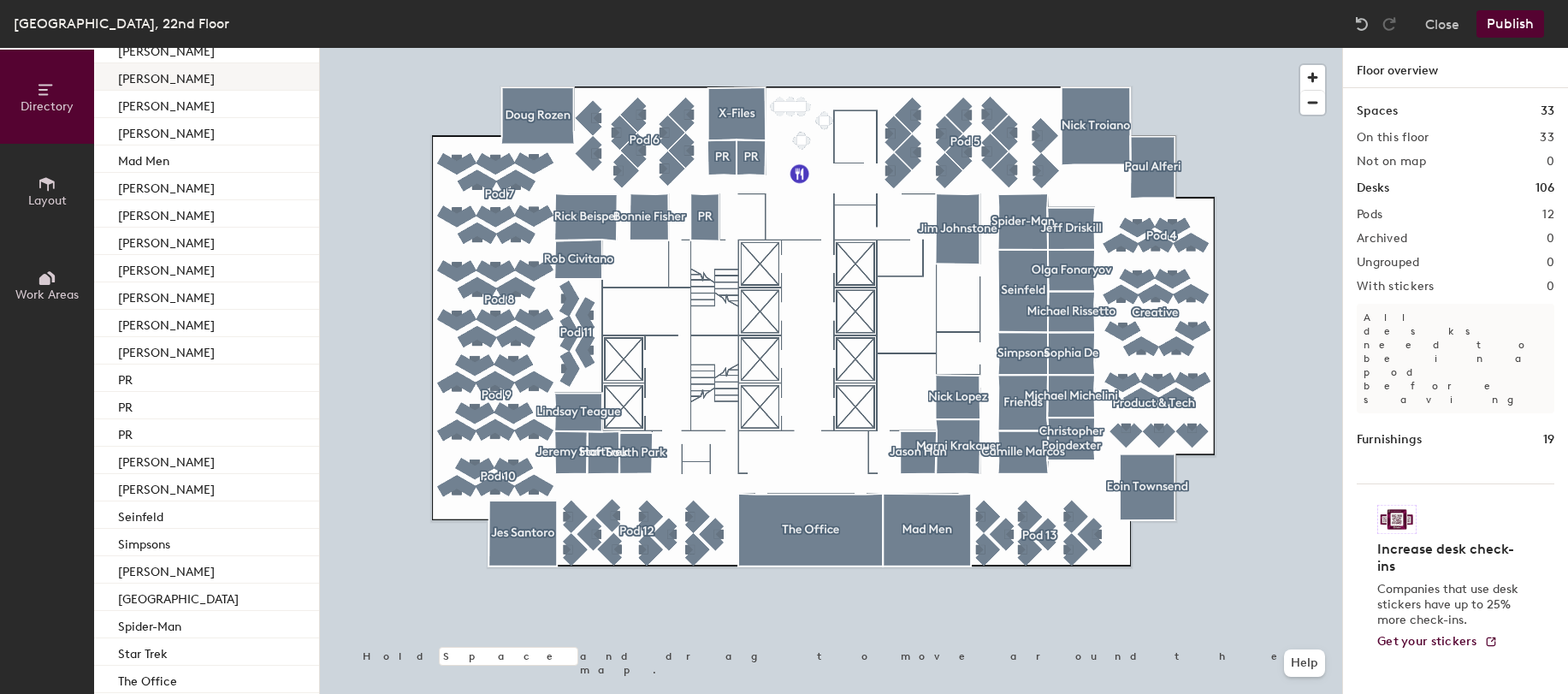
scroll to position [302, 0]
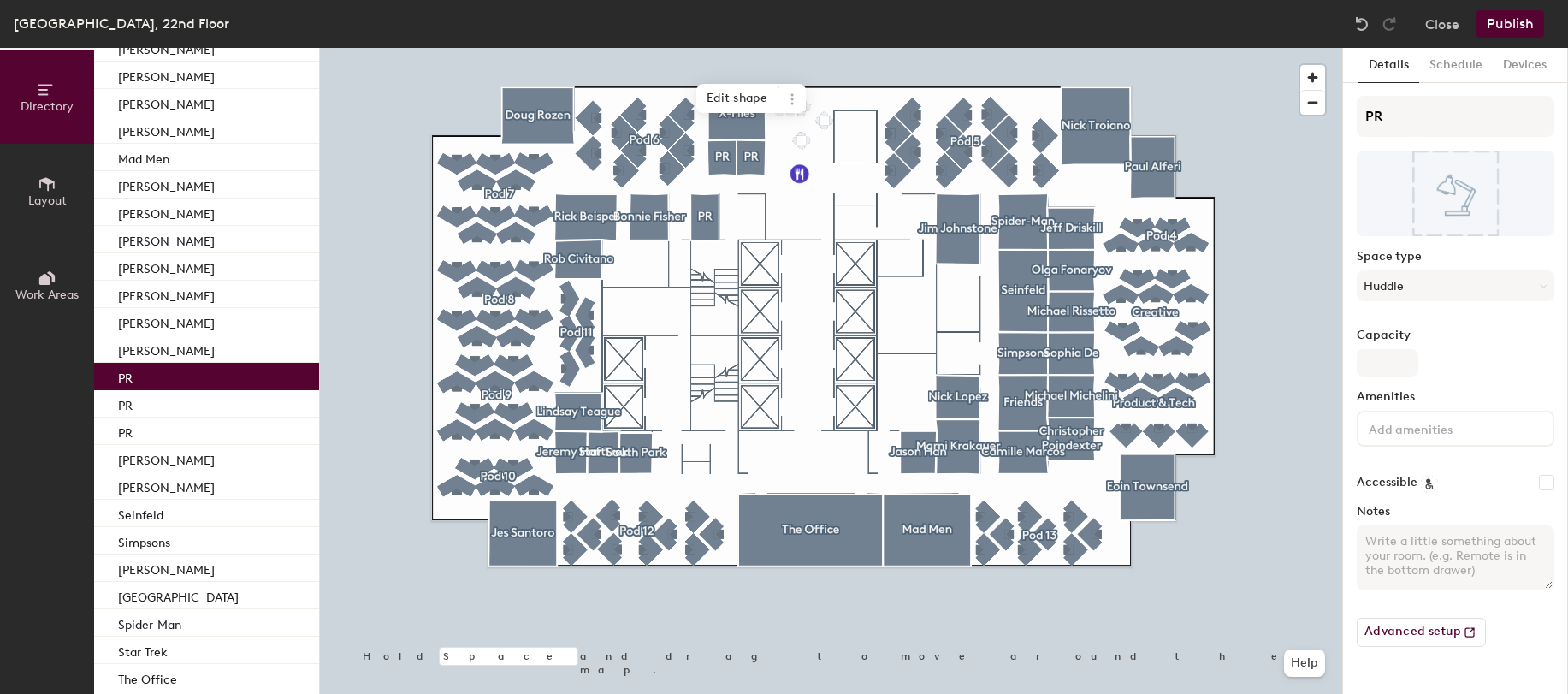
click at [197, 386] on div "PR" at bounding box center [207, 377] width 225 height 28
click at [201, 399] on div "PR" at bounding box center [207, 404] width 225 height 28
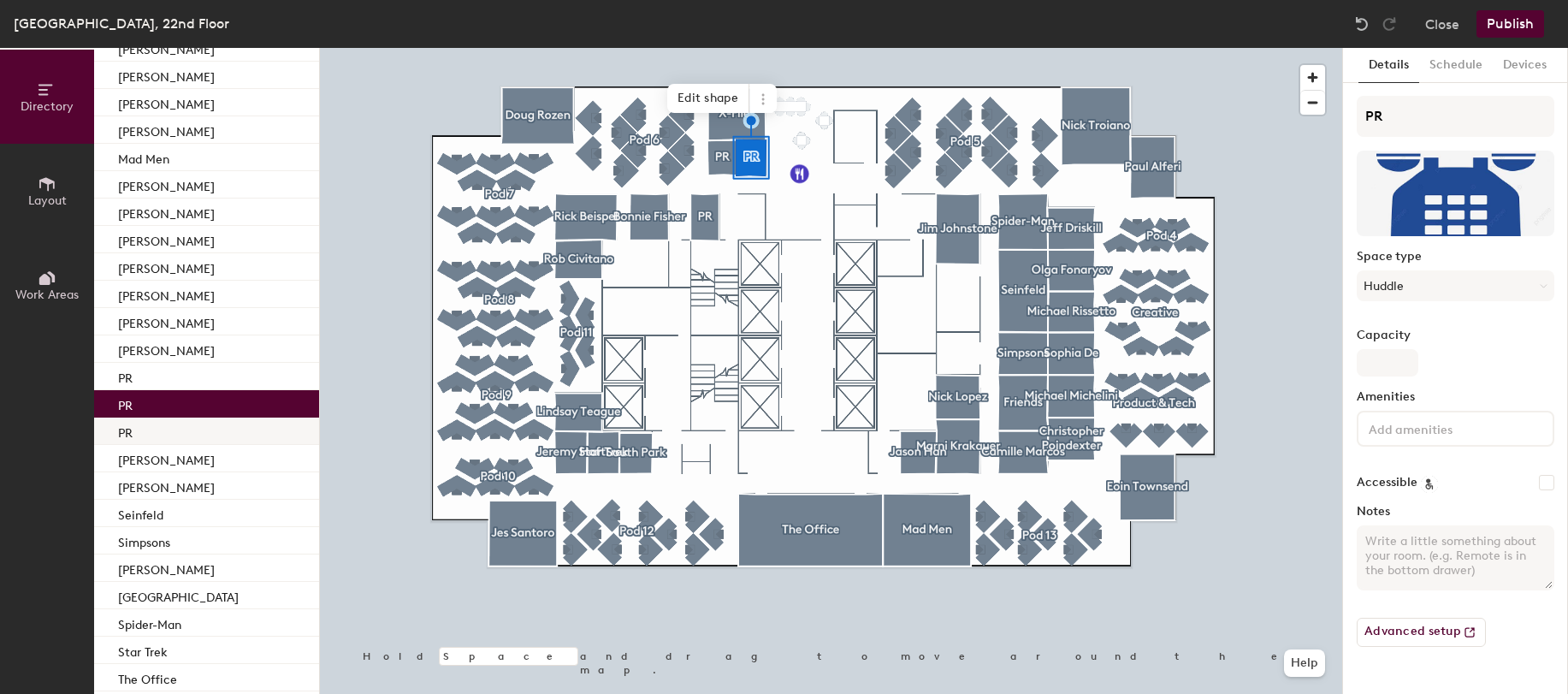
click at [200, 430] on div "PR" at bounding box center [207, 432] width 225 height 28
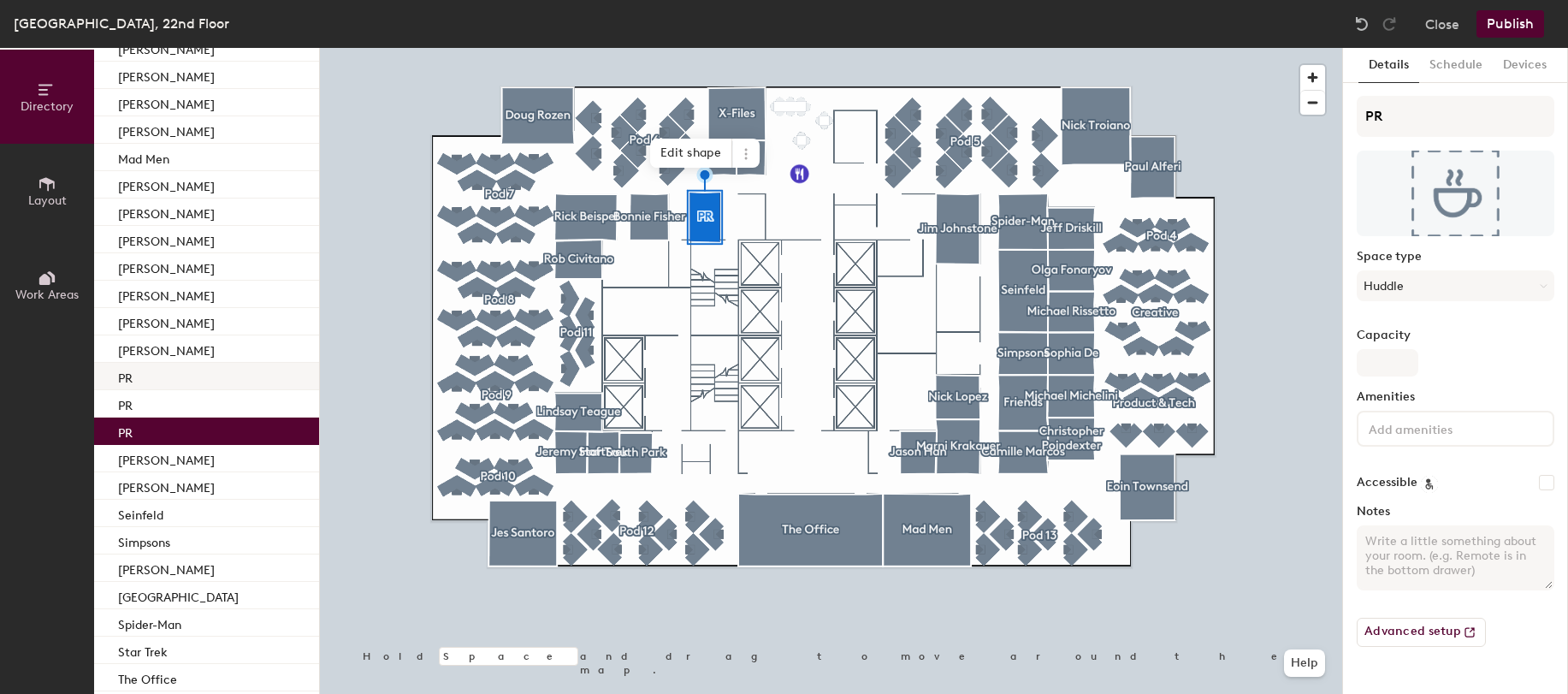
click at [172, 381] on div "PR" at bounding box center [207, 377] width 225 height 28
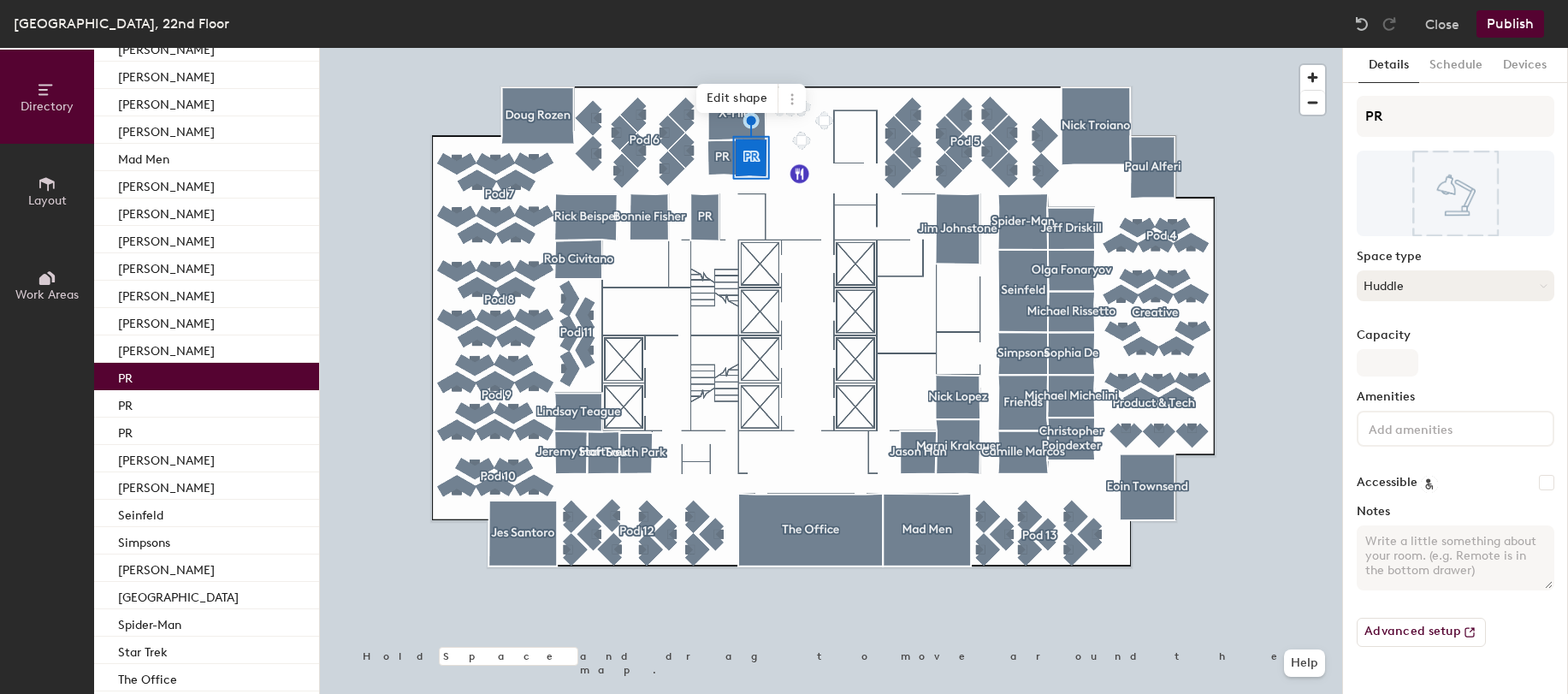
click at [1436, 292] on button "Huddle" at bounding box center [1456, 285] width 198 height 31
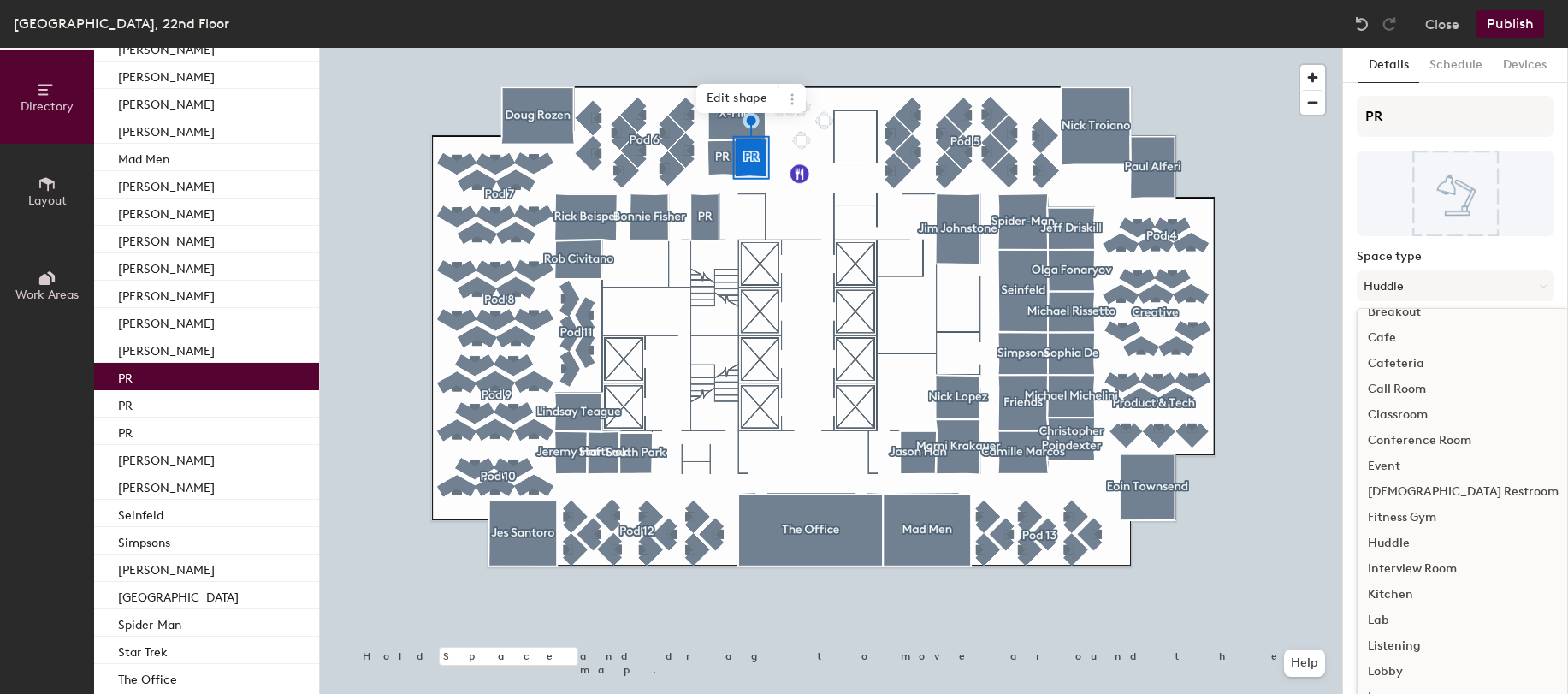
scroll to position [0, 0]
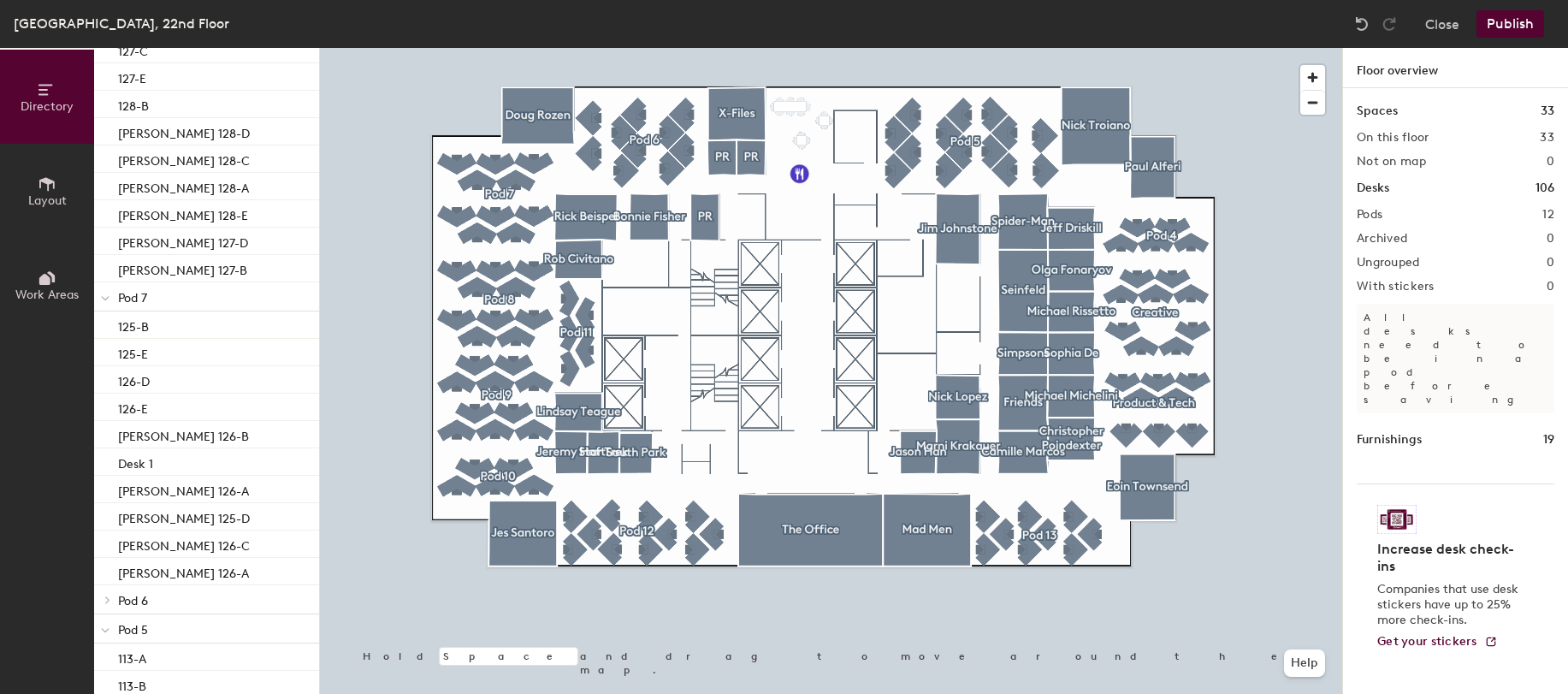
scroll to position [2163, 0]
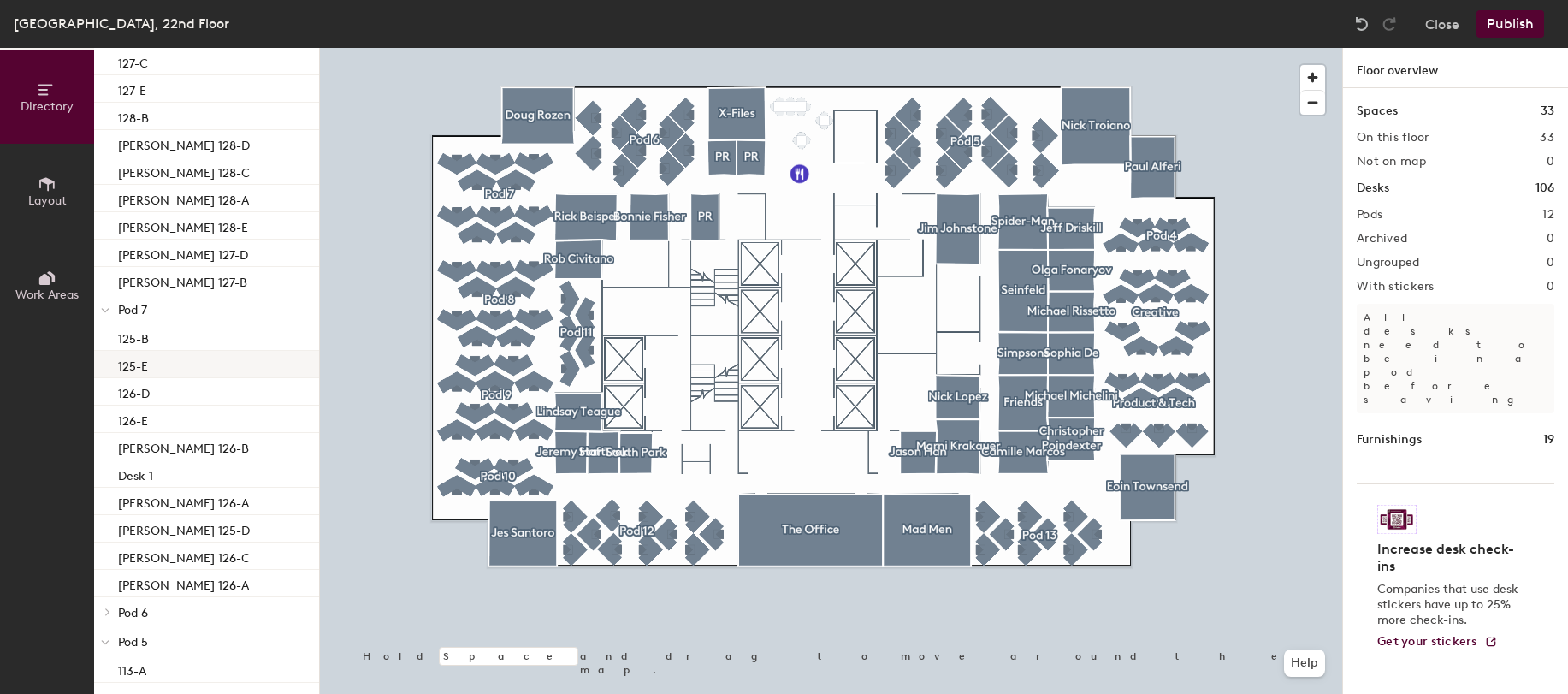
click at [162, 351] on div "125-E" at bounding box center [207, 365] width 225 height 28
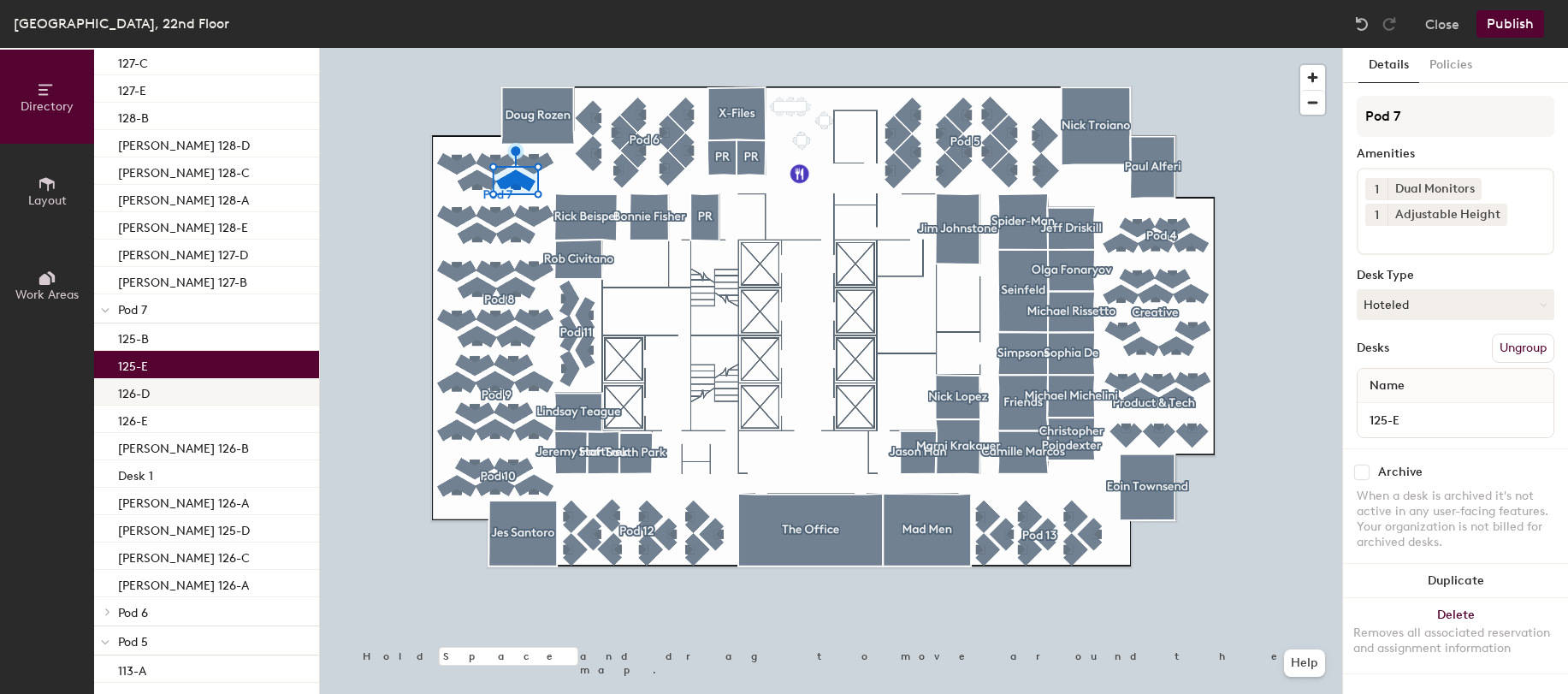
click at [191, 384] on div "126-D" at bounding box center [207, 392] width 225 height 28
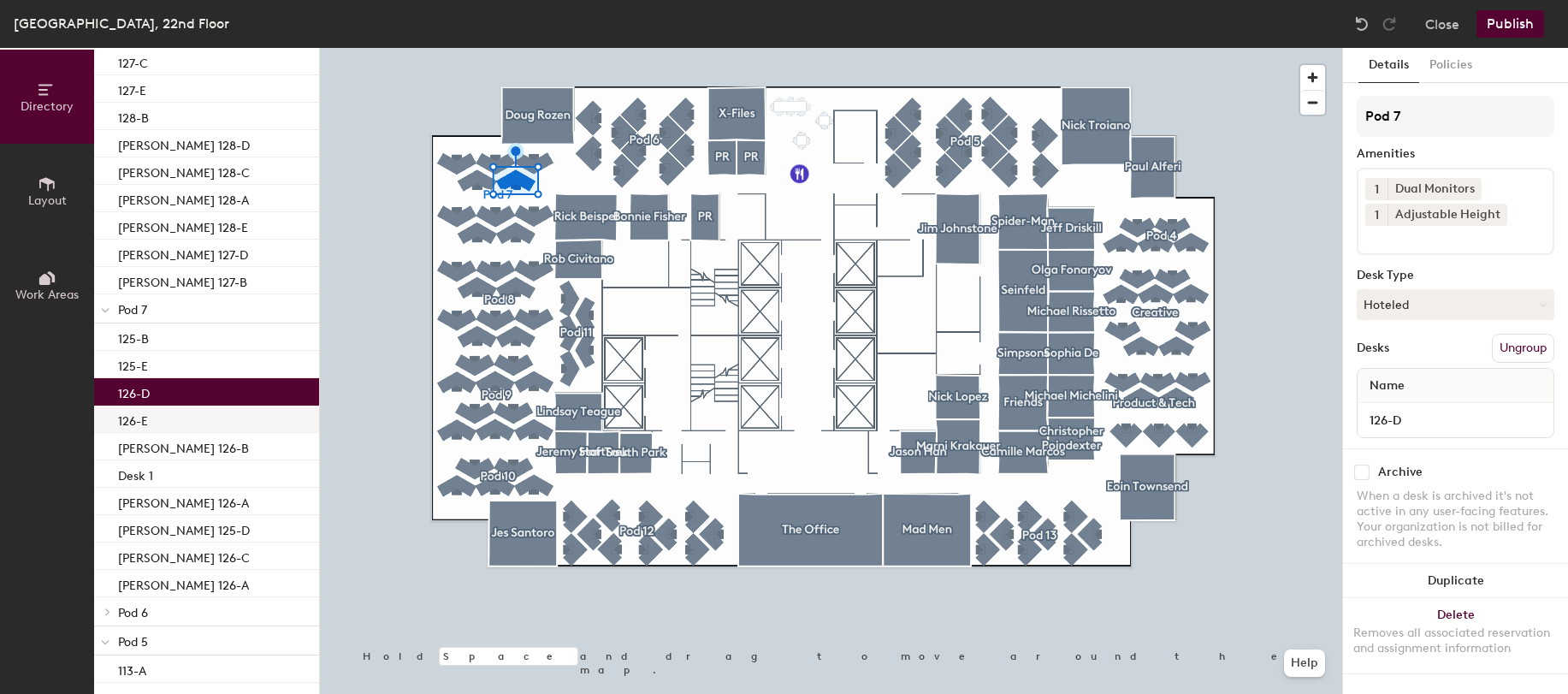
click at [187, 413] on div "126-E" at bounding box center [207, 420] width 225 height 28
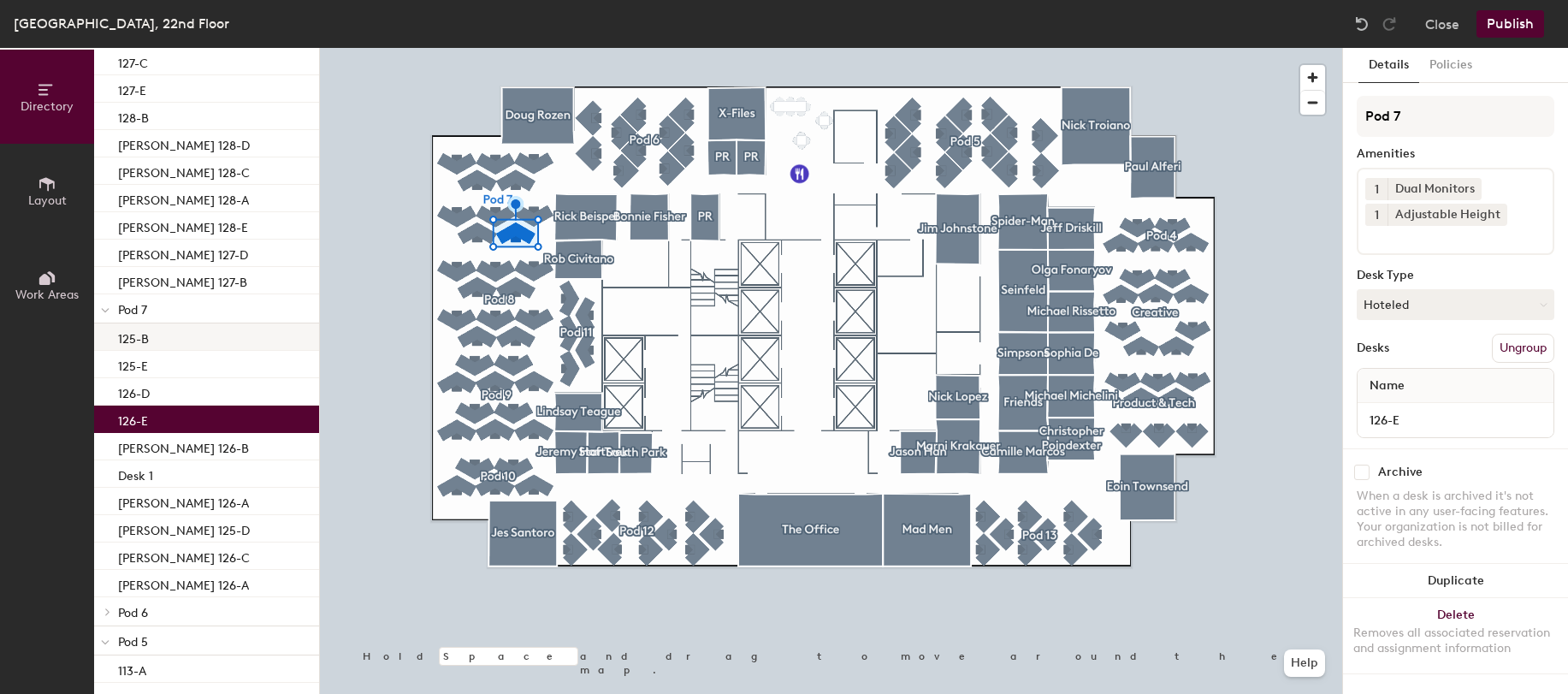
click at [183, 344] on div "125-B" at bounding box center [207, 337] width 225 height 28
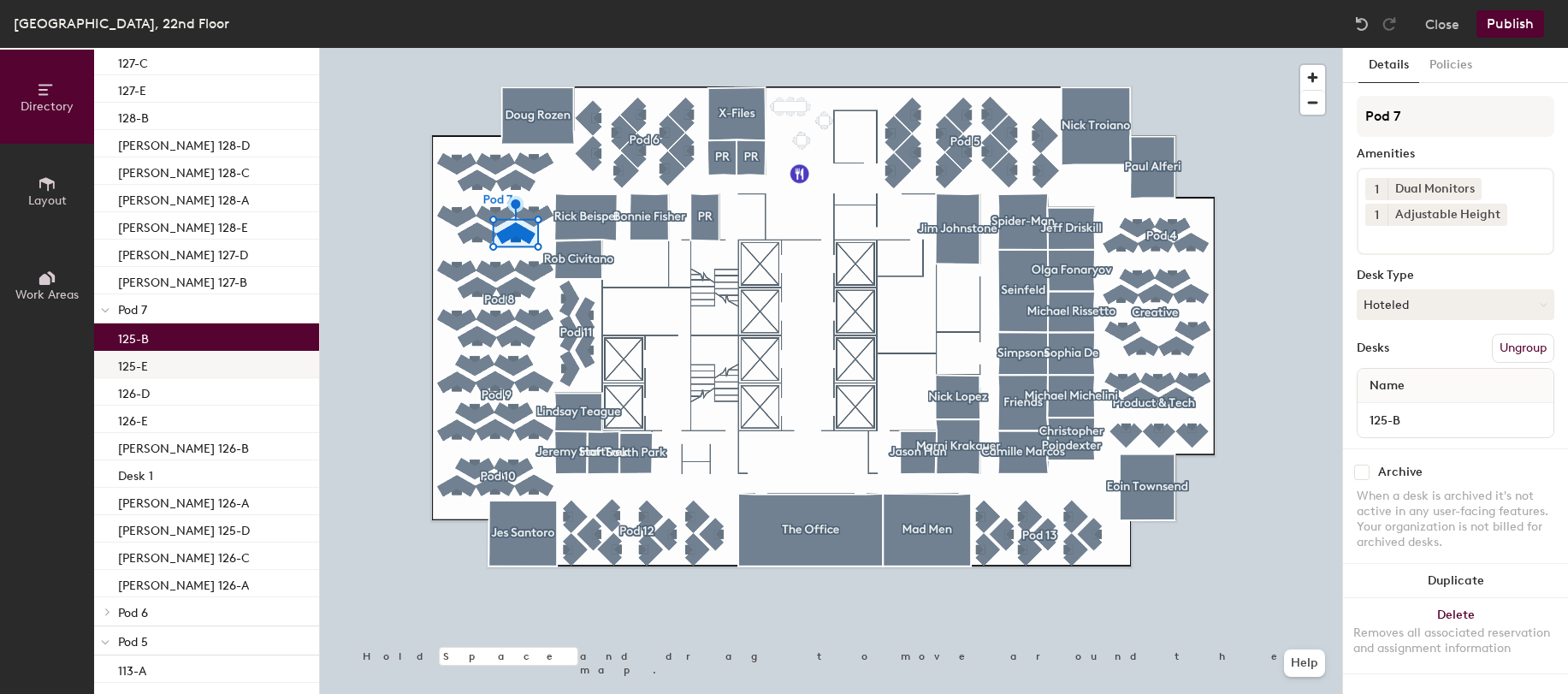
click at [172, 365] on div "125-E" at bounding box center [207, 365] width 225 height 28
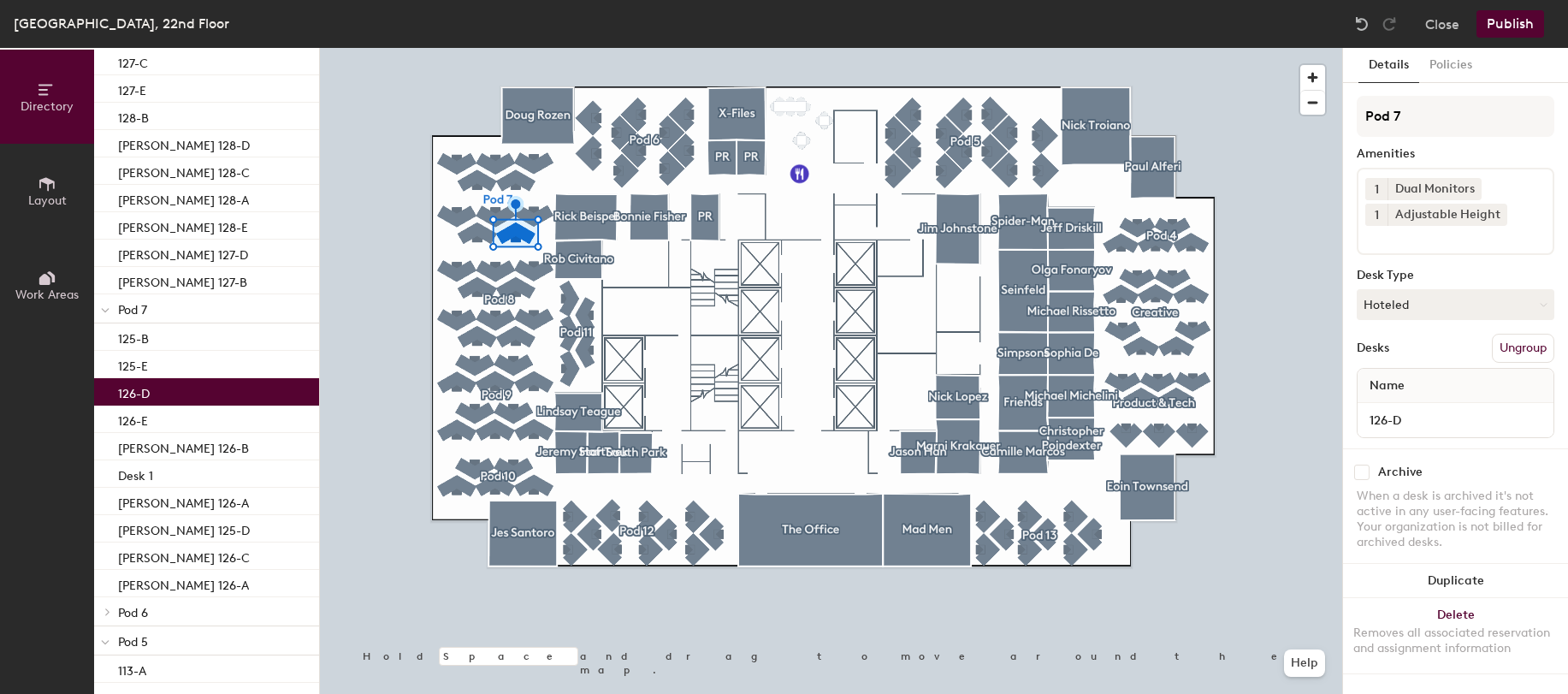
click at [172, 384] on div "126-D" at bounding box center [207, 392] width 225 height 28
click at [169, 336] on div "125-B" at bounding box center [207, 337] width 225 height 28
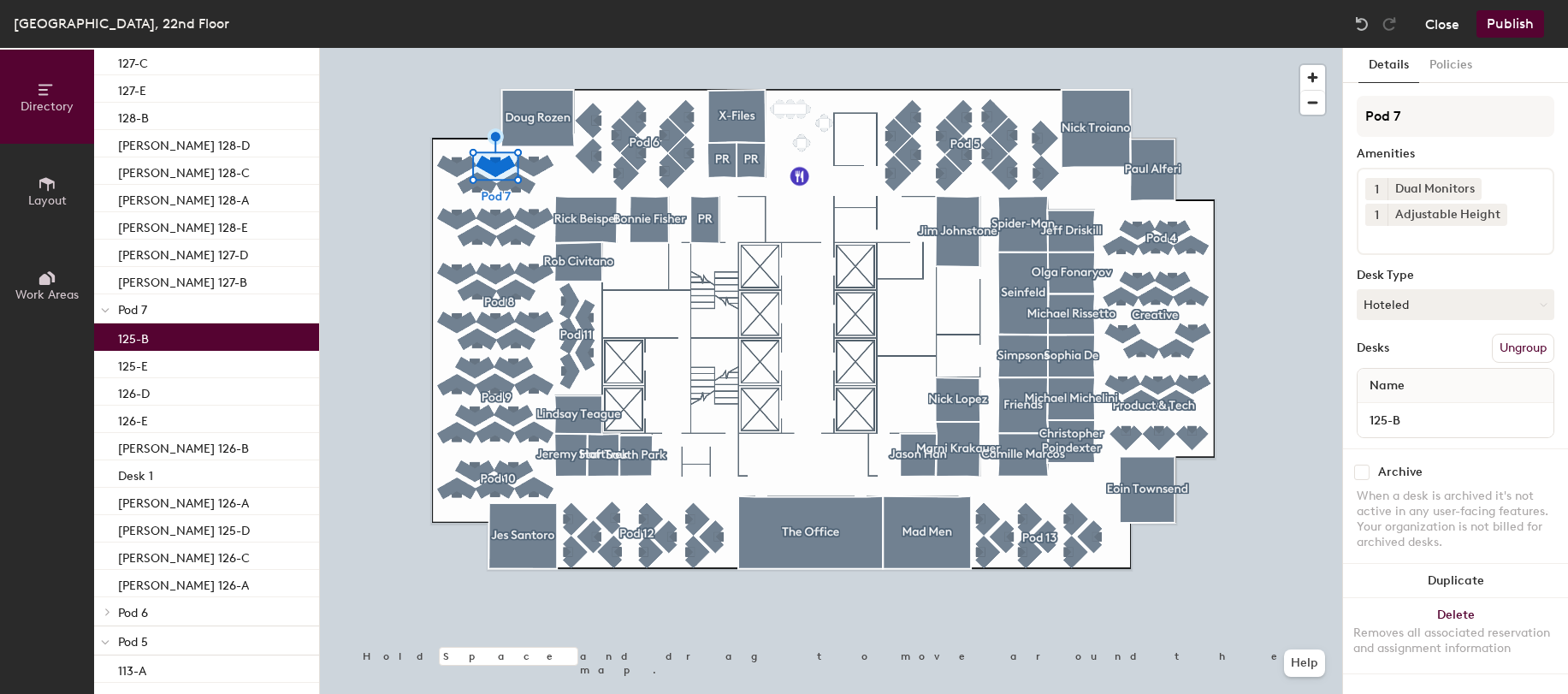
click at [1439, 19] on button "Close" at bounding box center [1443, 24] width 34 height 28
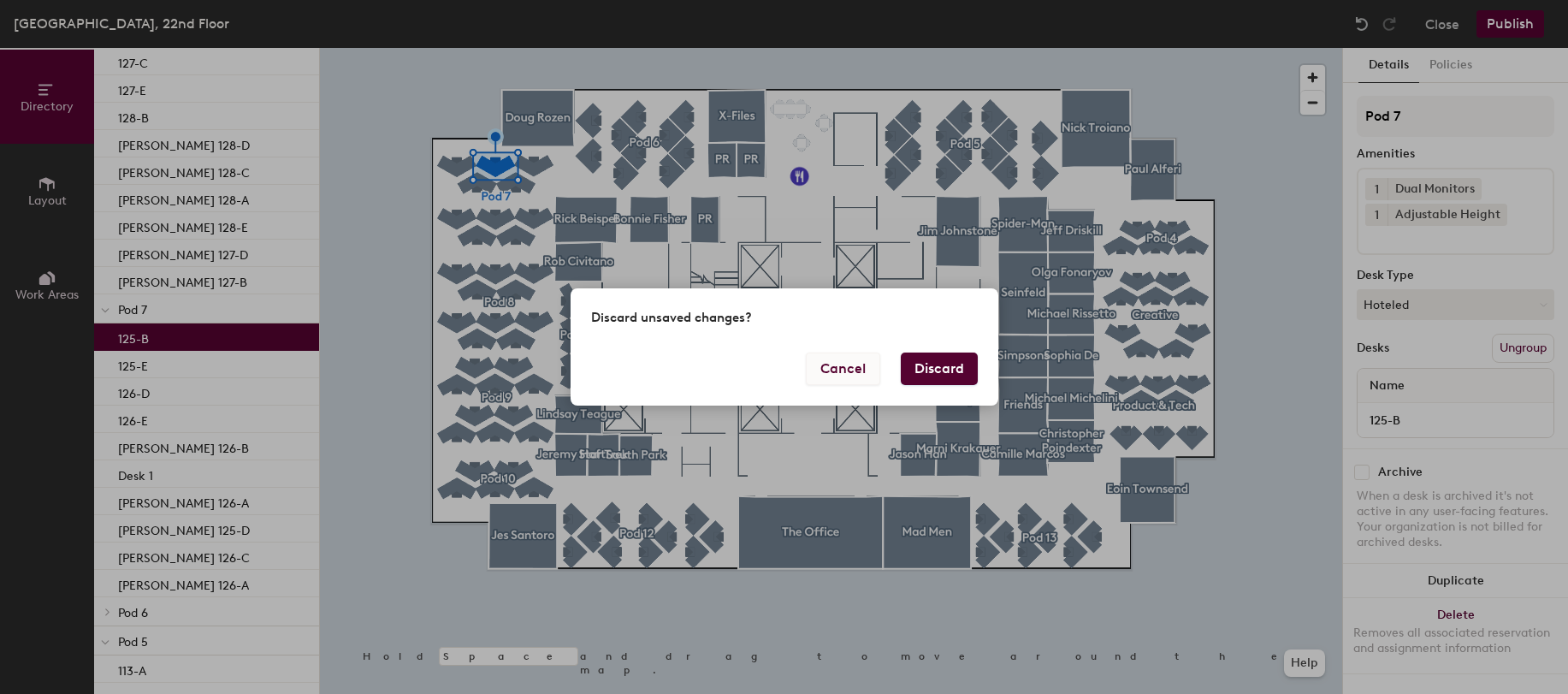
click at [837, 361] on button "Cancel" at bounding box center [843, 369] width 75 height 33
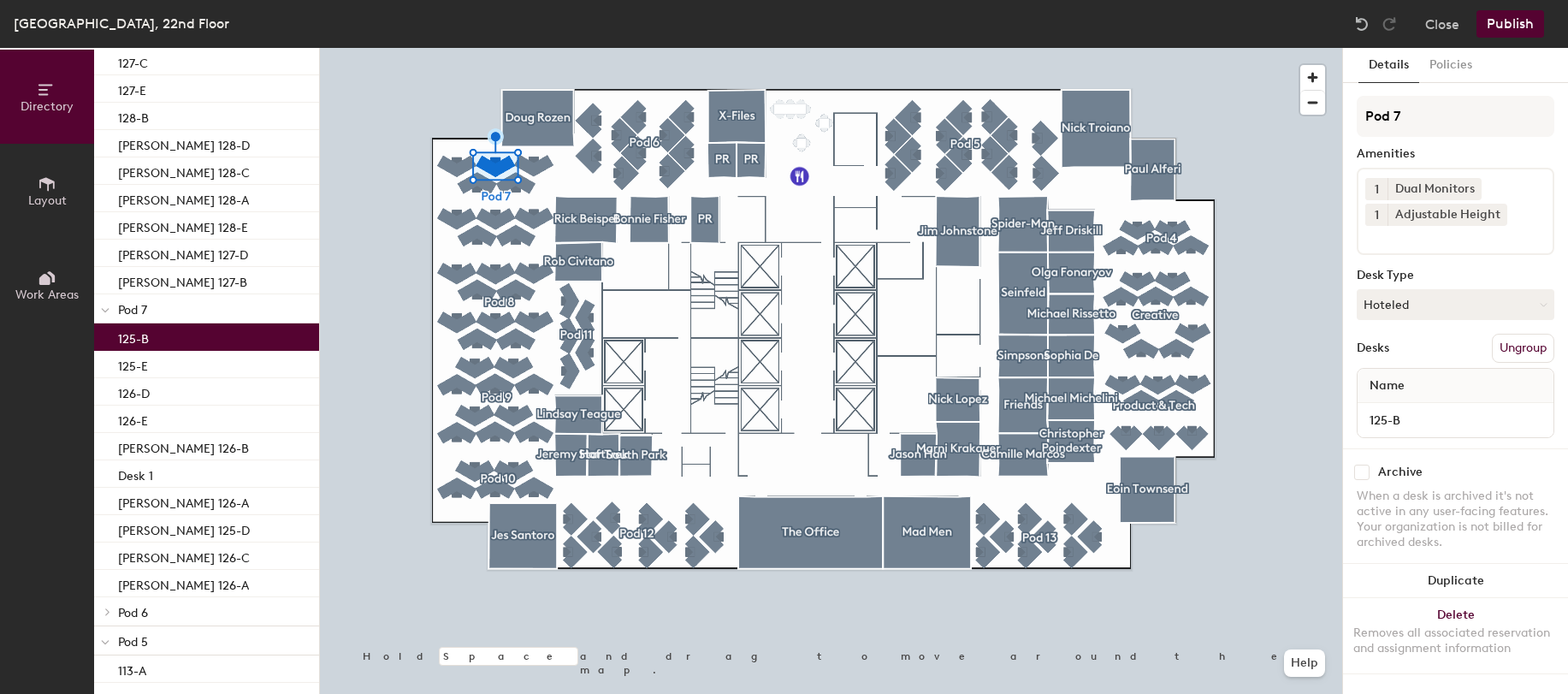
click at [1512, 28] on button "Publish" at bounding box center [1510, 24] width 68 height 28
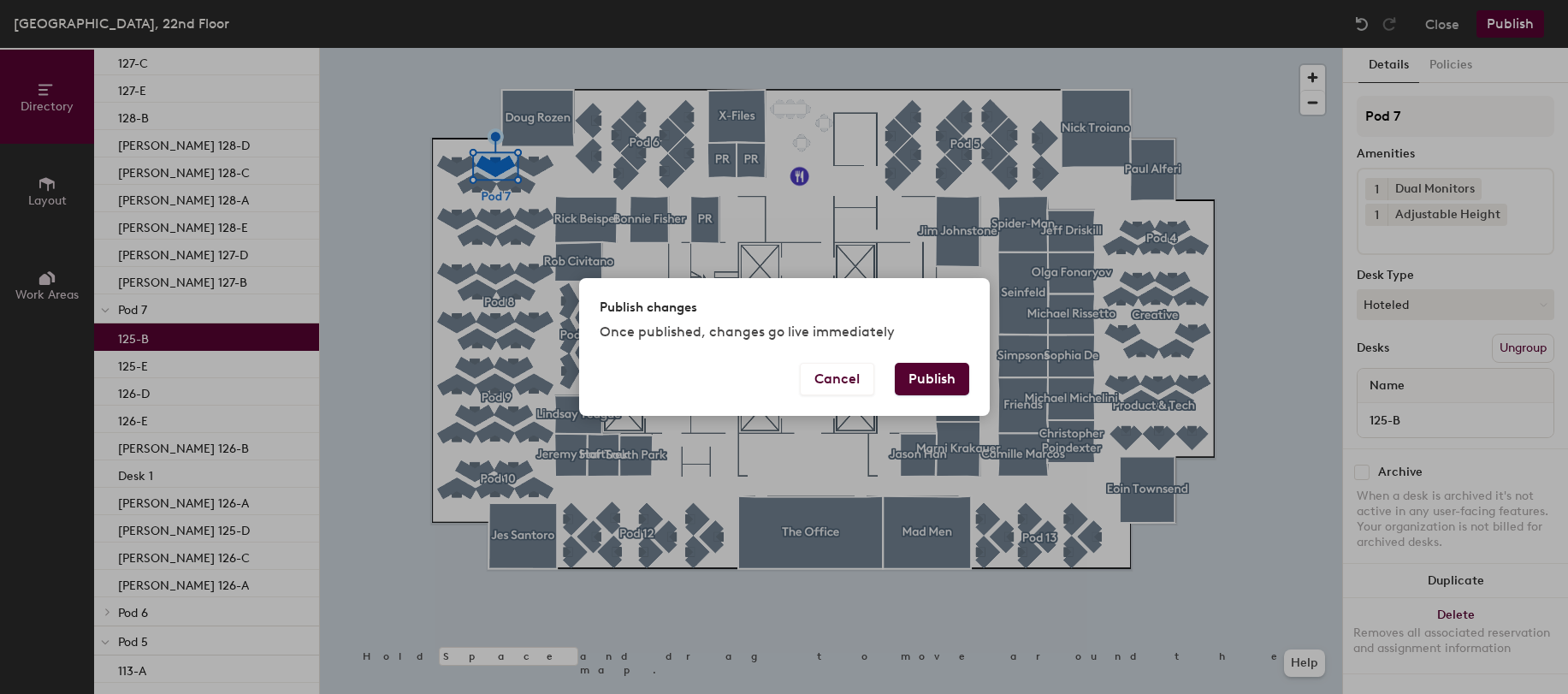
click at [927, 374] on button "Publish" at bounding box center [932, 379] width 75 height 33
